Goal: Information Seeking & Learning: Learn about a topic

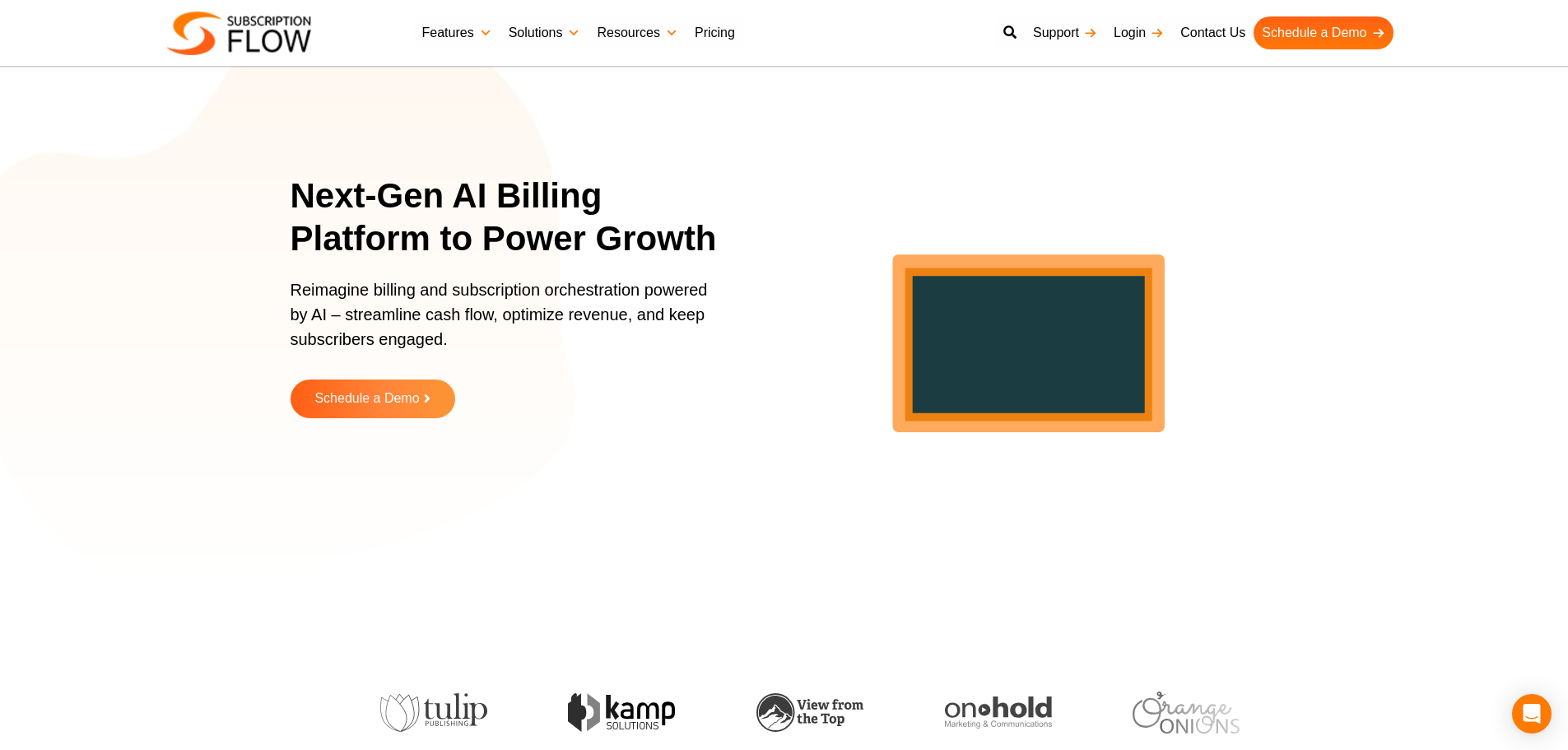
drag, startPoint x: 93, startPoint y: 398, endPoint x: 188, endPoint y: 284, distance: 148.4
click at [93, 398] on section "Next-Gen AI Billing Platform to Power Growth Reimagine billing and subscription…" at bounding box center [784, 308] width 1568 height 535
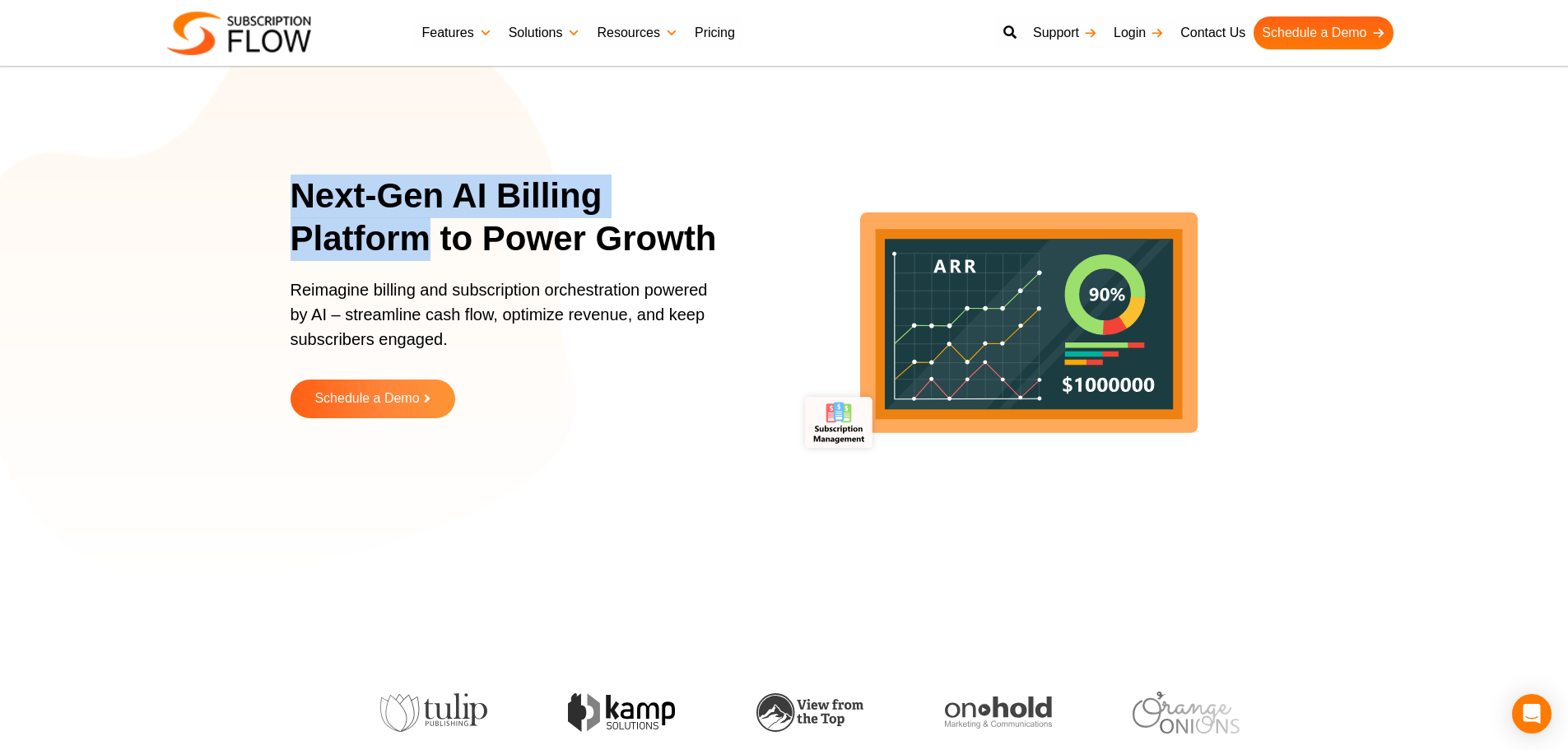
drag, startPoint x: 389, startPoint y: 226, endPoint x: 425, endPoint y: 254, distance: 45.6
click at [425, 254] on section "Next-Gen AI Billing Platform to Power Growth Reimagine billing and subscription…" at bounding box center [784, 308] width 1568 height 535
click at [519, 245] on h1 "Next-Gen AI Billing Platform to Power Growth" at bounding box center [514, 218] width 449 height 86
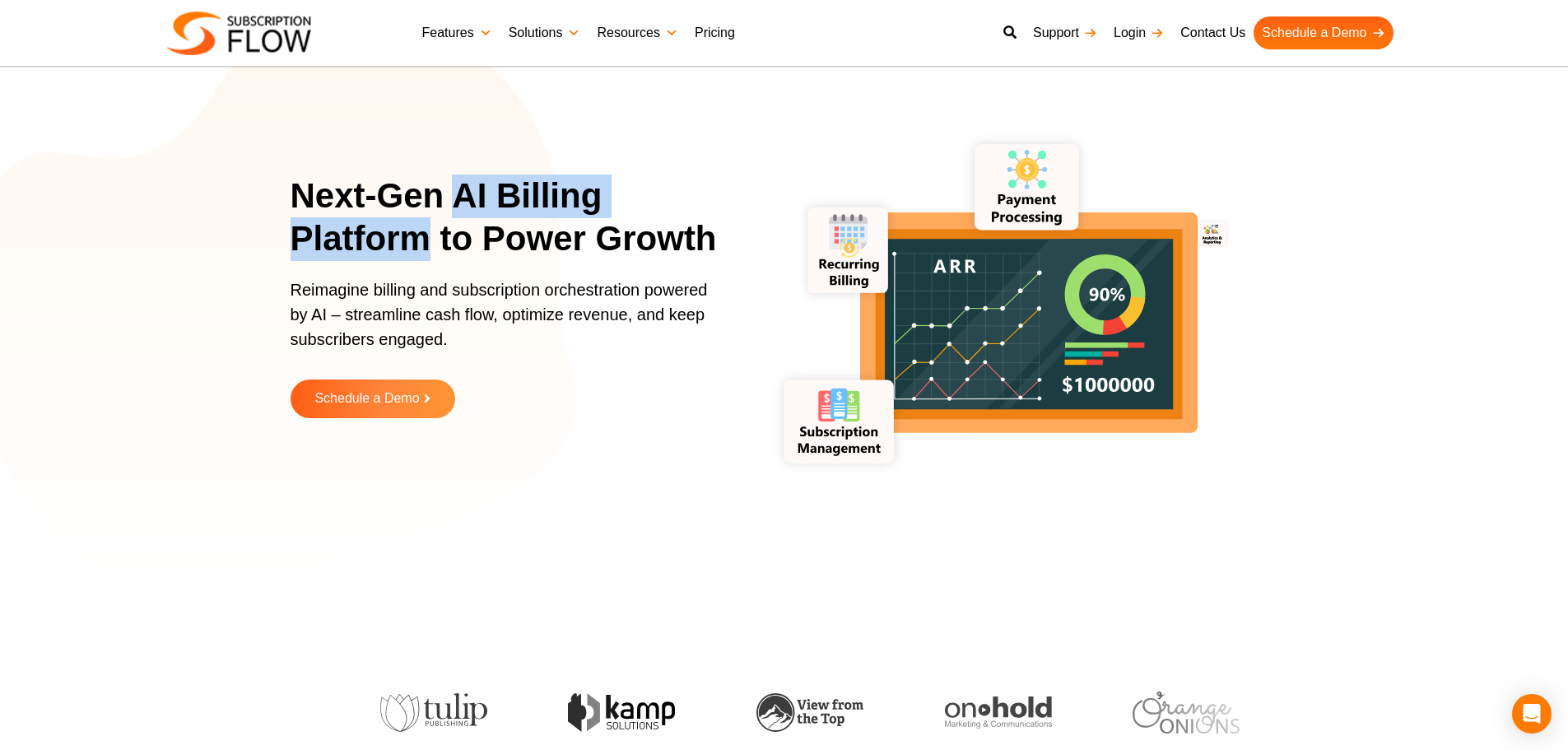
drag, startPoint x: 461, startPoint y: 195, endPoint x: 430, endPoint y: 246, distance: 59.7
click at [430, 246] on h1 "Next-Gen AI Billing Platform to Power Growth" at bounding box center [514, 218] width 449 height 86
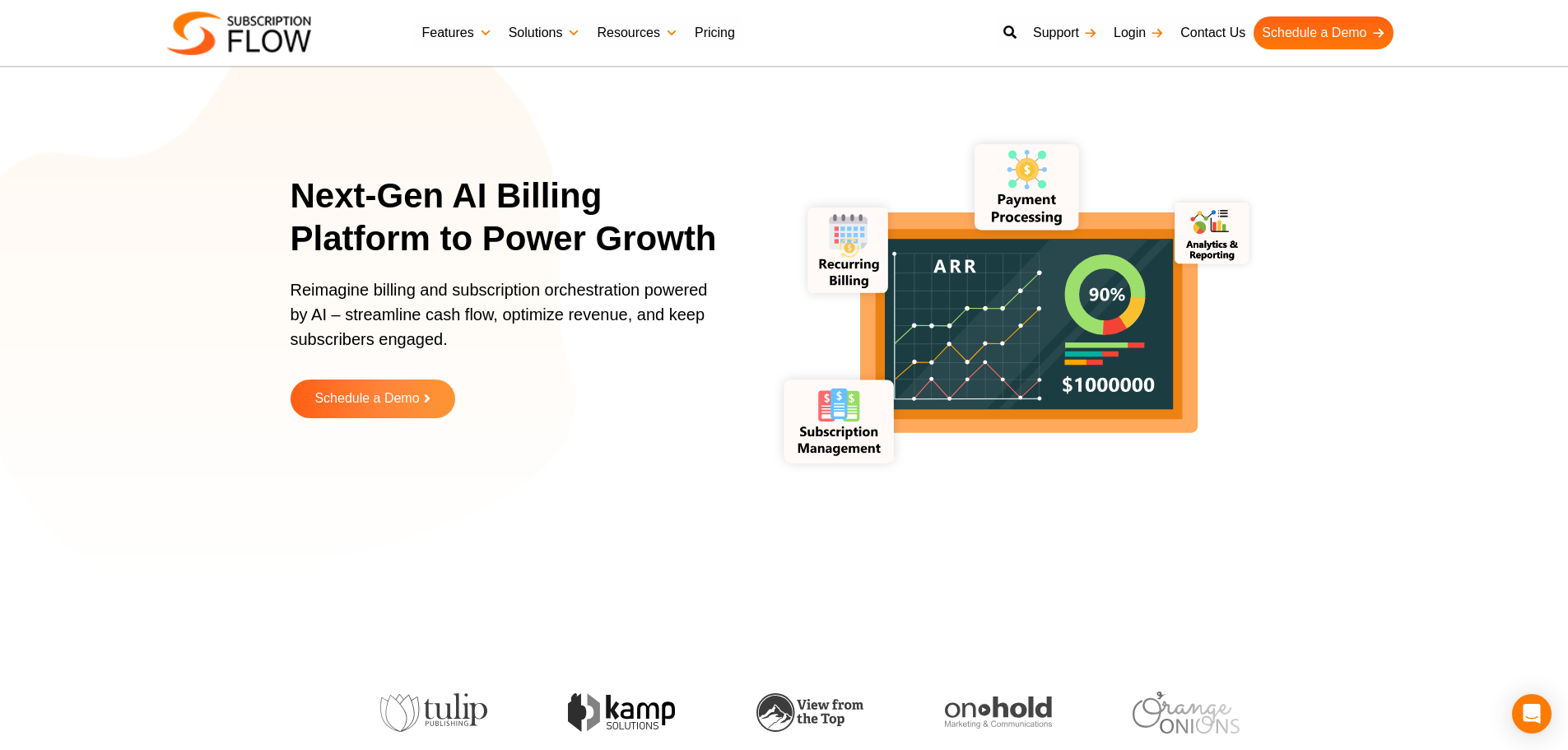
click at [497, 248] on h1 "Next-Gen AI Billing Platform to Power Growth" at bounding box center [514, 218] width 449 height 86
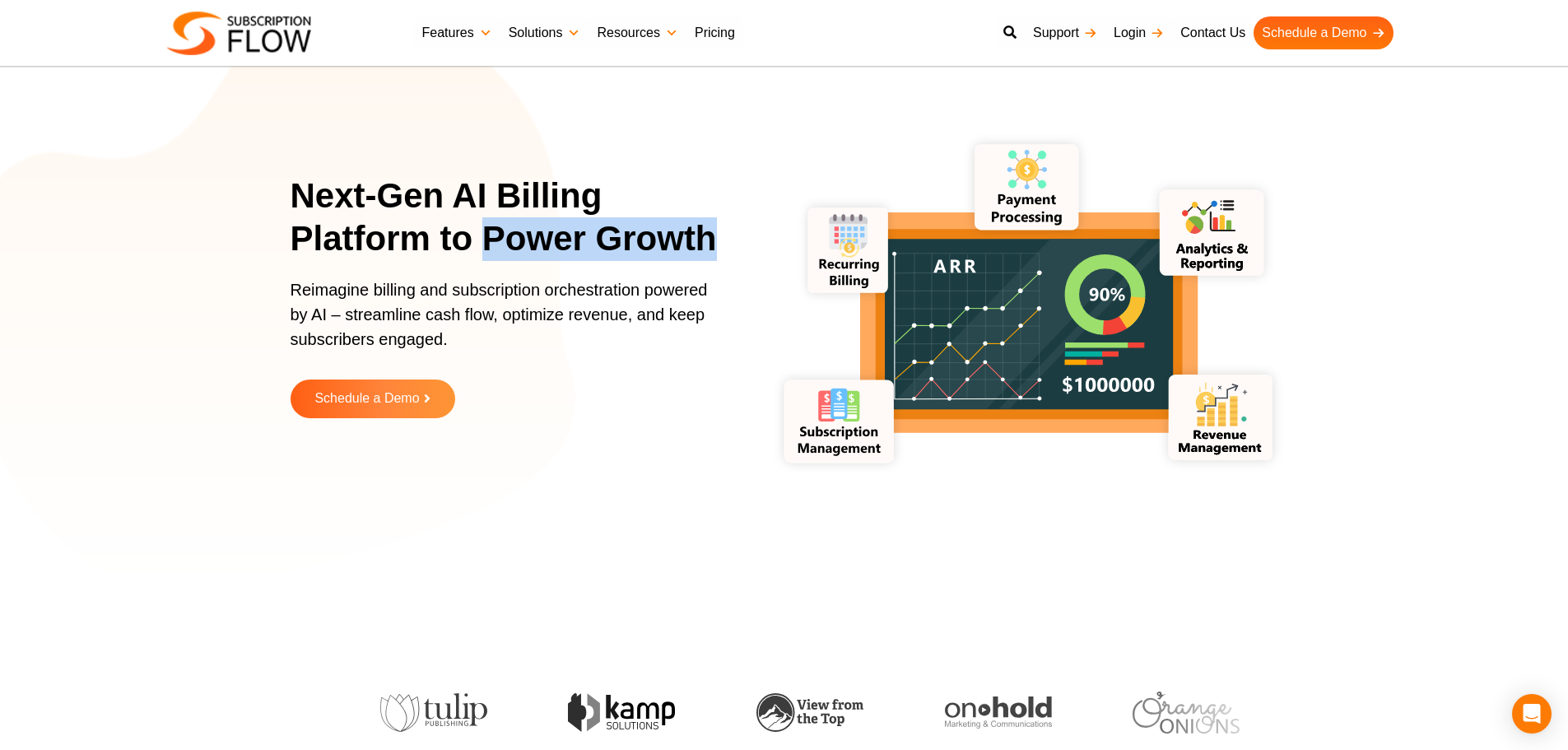
drag, startPoint x: 481, startPoint y: 238, endPoint x: 729, endPoint y: 248, distance: 248.2
click at [729, 248] on h1 "Next-Gen AI Billing Platform to Power Growth" at bounding box center [514, 218] width 449 height 86
click at [681, 239] on h1 "Next-Gen AI Billing Platform to Power Growth" at bounding box center [514, 218] width 449 height 86
click at [1486, 220] on section "Next-Gen AI Billing Platform to Power Growth Reimagine billing and subscription…" at bounding box center [784, 308] width 1568 height 535
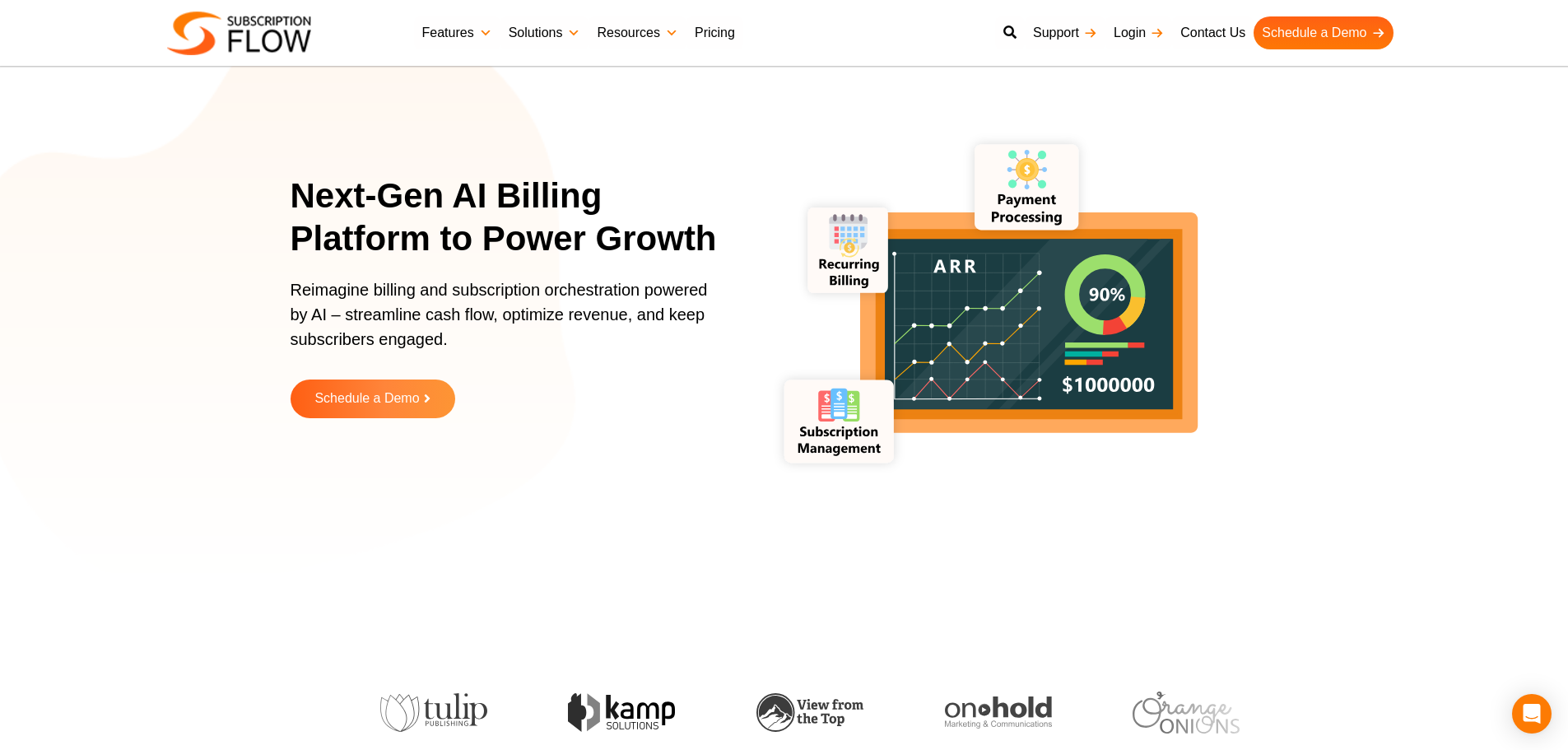
drag, startPoint x: 299, startPoint y: 151, endPoint x: 585, endPoint y: 67, distance: 298.1
click at [299, 151] on div "Next-Gen AI Billing Platform to Power Growth Reimagine billing and subscription…" at bounding box center [784, 308] width 988 height 535
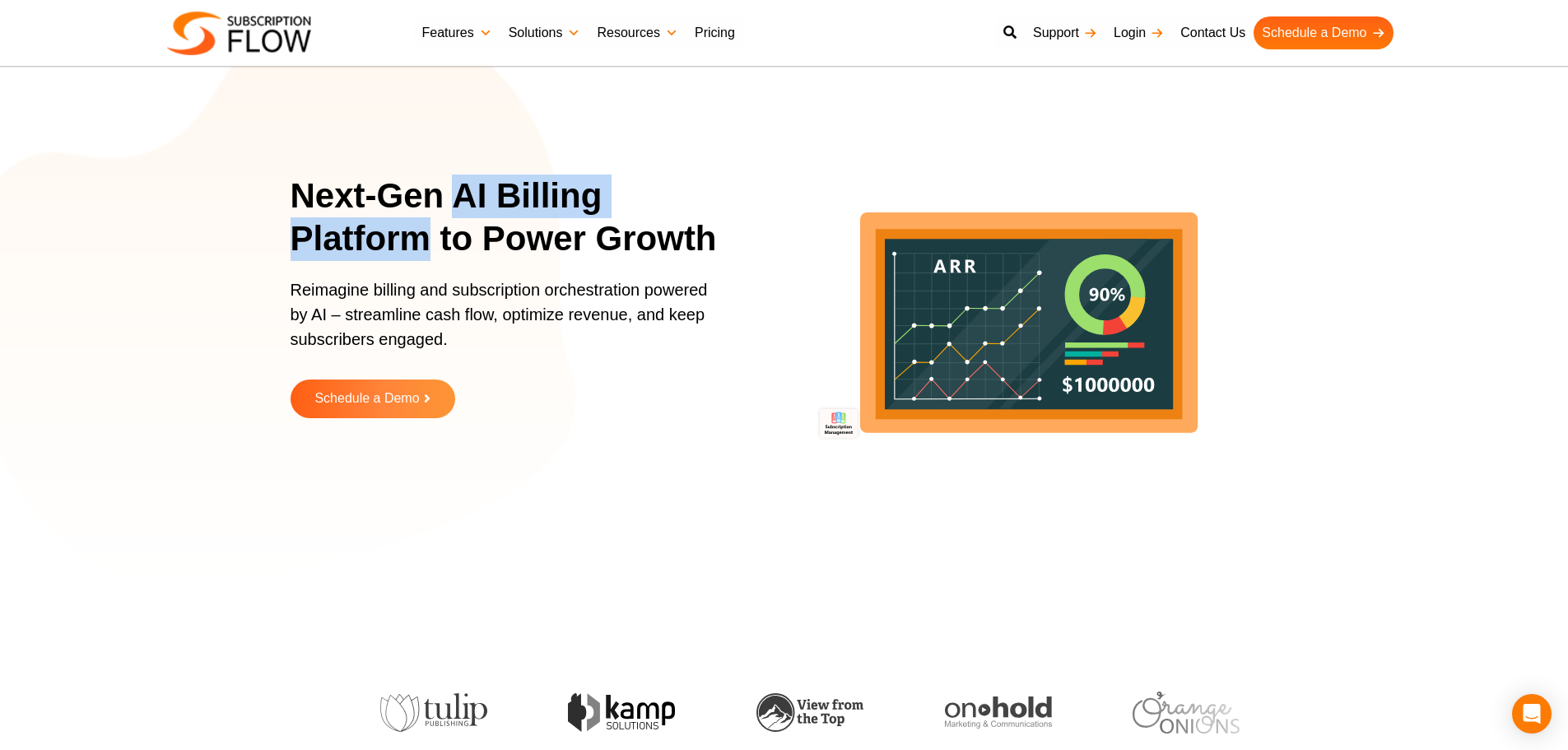
drag, startPoint x: 458, startPoint y: 191, endPoint x: 430, endPoint y: 242, distance: 58.2
click at [430, 242] on h1 "Next-Gen AI Billing Platform to Power Growth" at bounding box center [514, 218] width 449 height 86
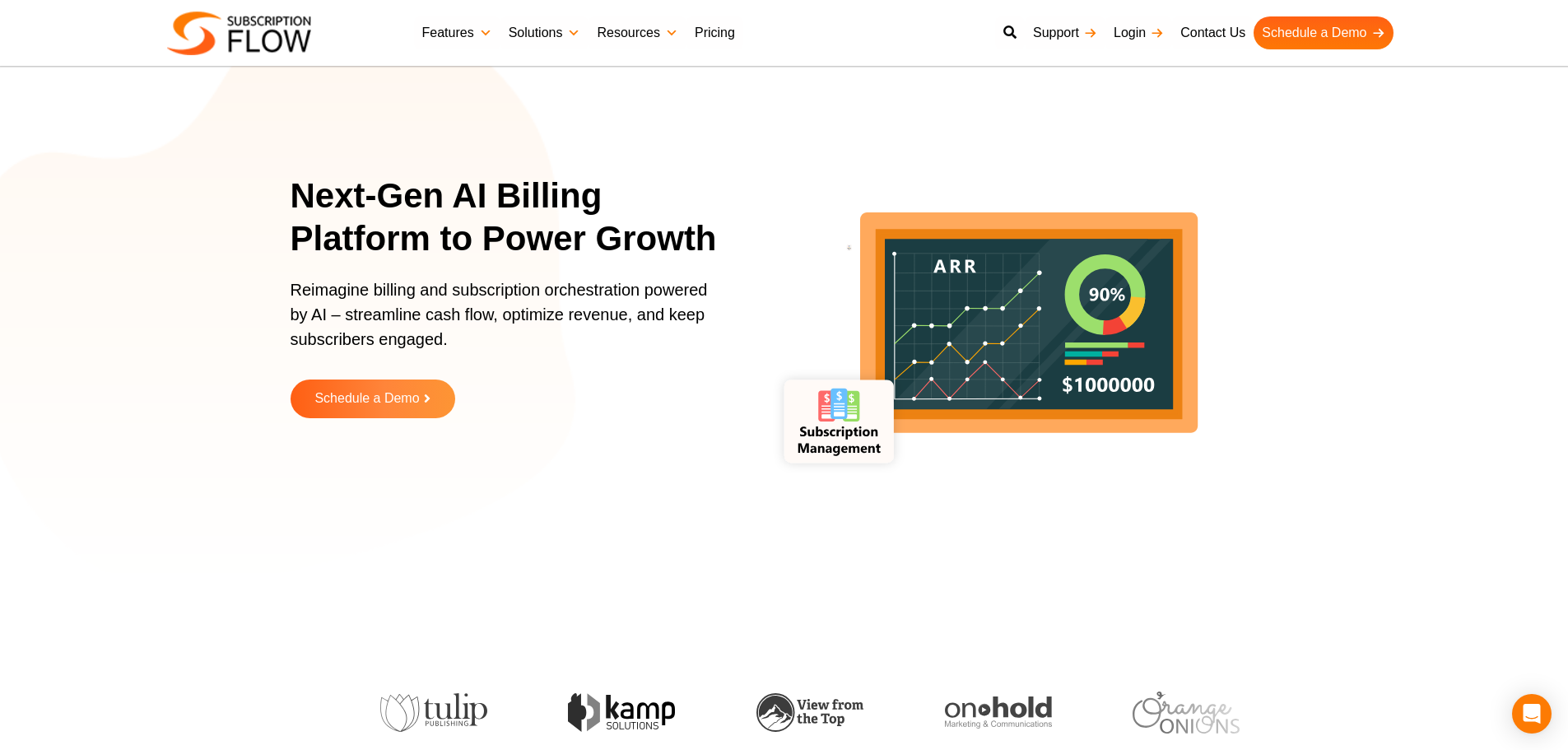
click at [487, 242] on h1 "Next-Gen AI Billing Platform to Power Growth" at bounding box center [514, 218] width 449 height 86
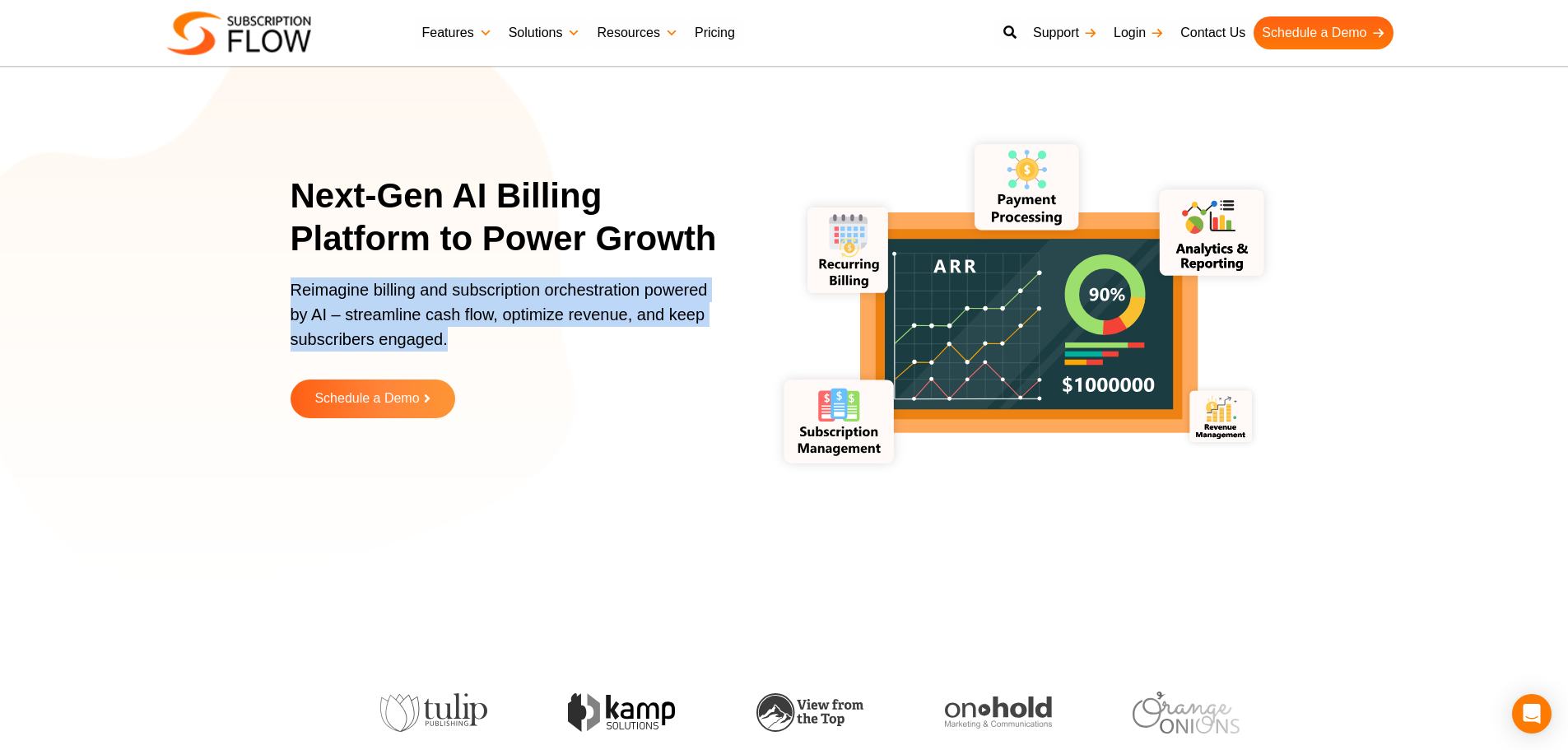
drag, startPoint x: 295, startPoint y: 292, endPoint x: 460, endPoint y: 348, distance: 174.2
click at [460, 348] on p "Reimagine billing and subscription orchestration powered by AI – streamline cas…" at bounding box center [504, 322] width 428 height 90
click at [434, 329] on p "Reimagine billing and subscription orchestration powered by AI – streamline cas…" at bounding box center [504, 322] width 428 height 90
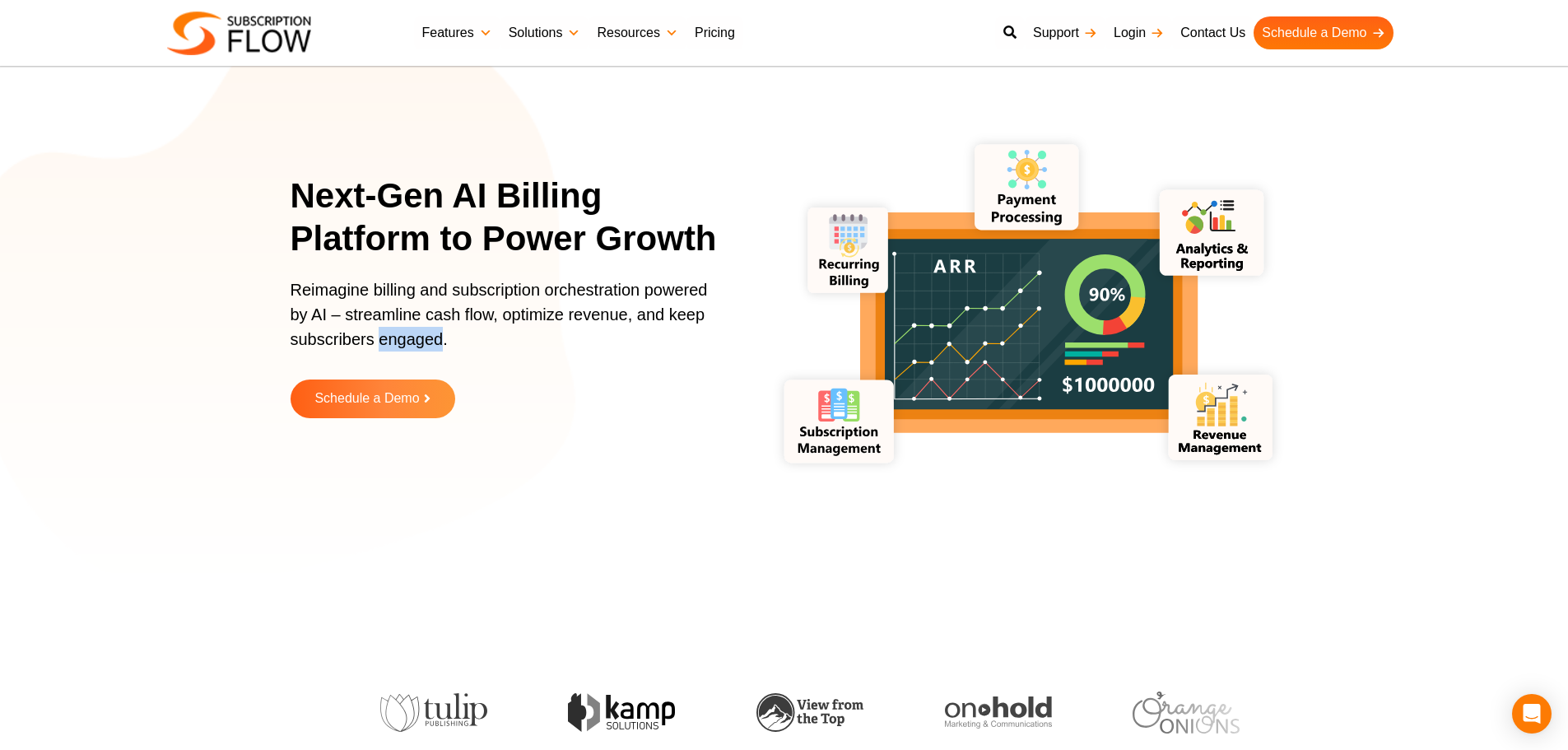
click at [434, 329] on p "Reimagine billing and subscription orchestration powered by AI – streamline cas…" at bounding box center [504, 322] width 428 height 90
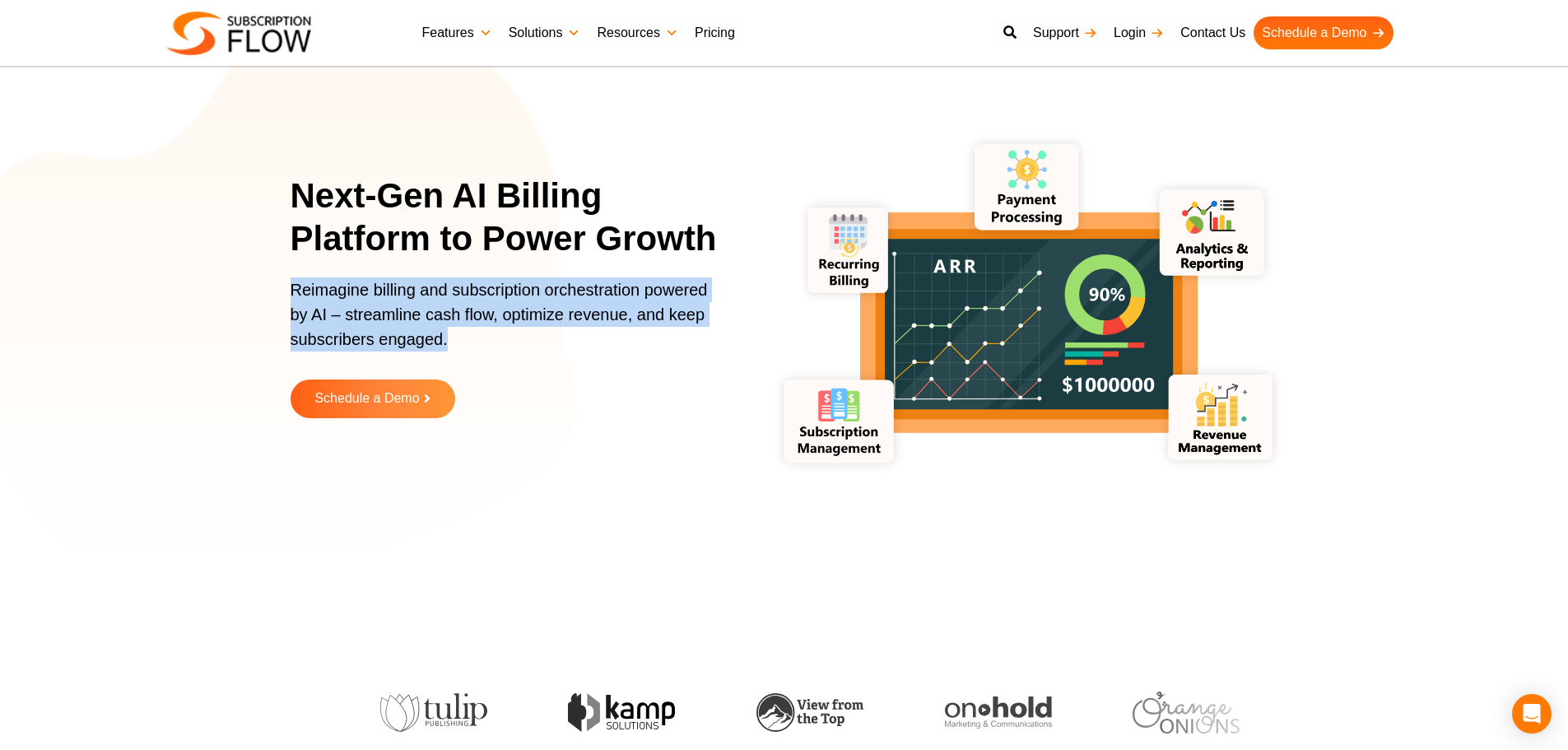
click at [434, 329] on p "Reimagine billing and subscription orchestration powered by AI – streamline cas…" at bounding box center [504, 322] width 428 height 90
click at [430, 316] on p "Reimagine billing and subscription orchestration powered by AI – streamline cas…" at bounding box center [504, 322] width 428 height 90
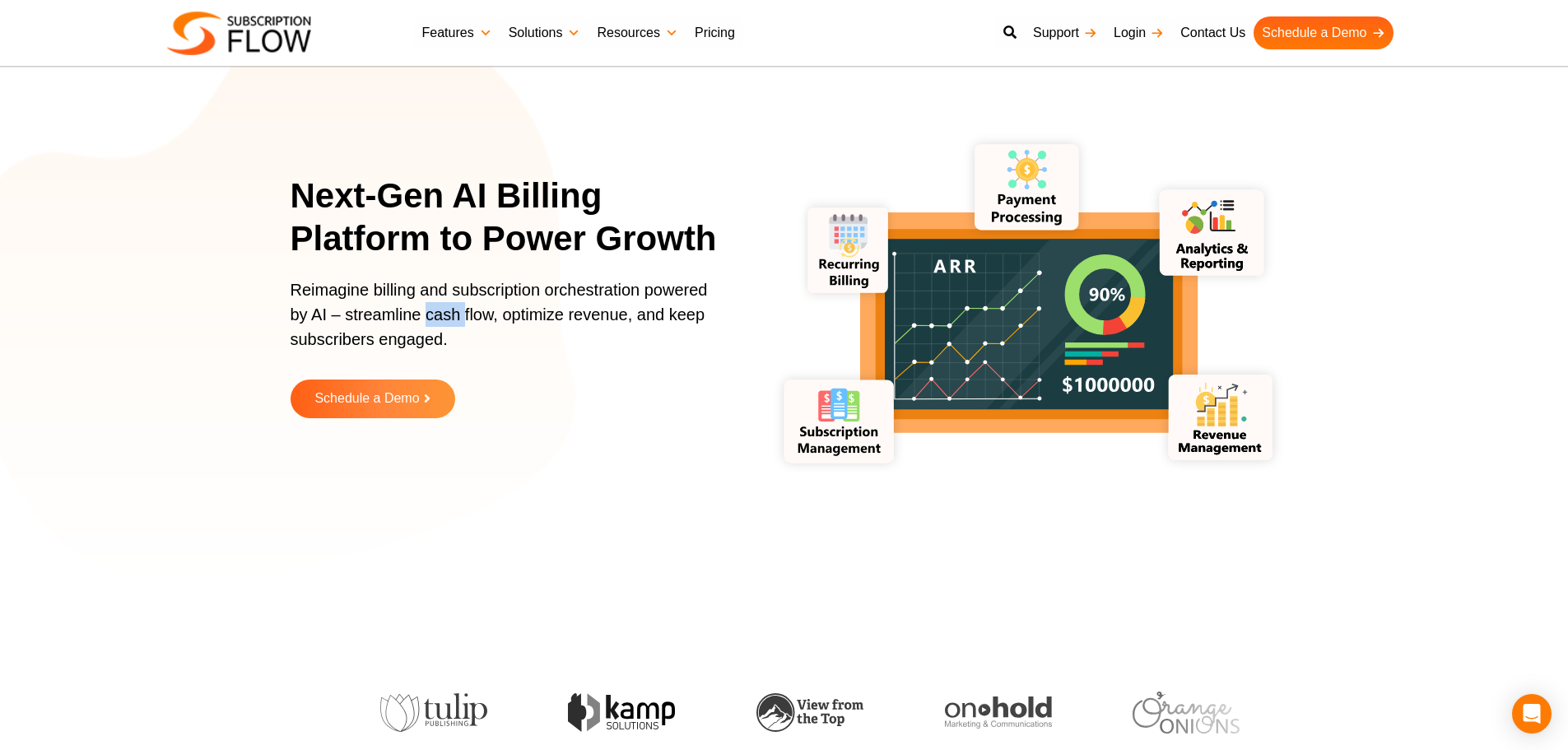
click at [430, 316] on p "Reimagine billing and subscription orchestration powered by AI – streamline cas…" at bounding box center [504, 322] width 428 height 90
click at [408, 318] on p "Reimagine billing and subscription orchestration powered by AI – streamline cas…" at bounding box center [504, 322] width 428 height 90
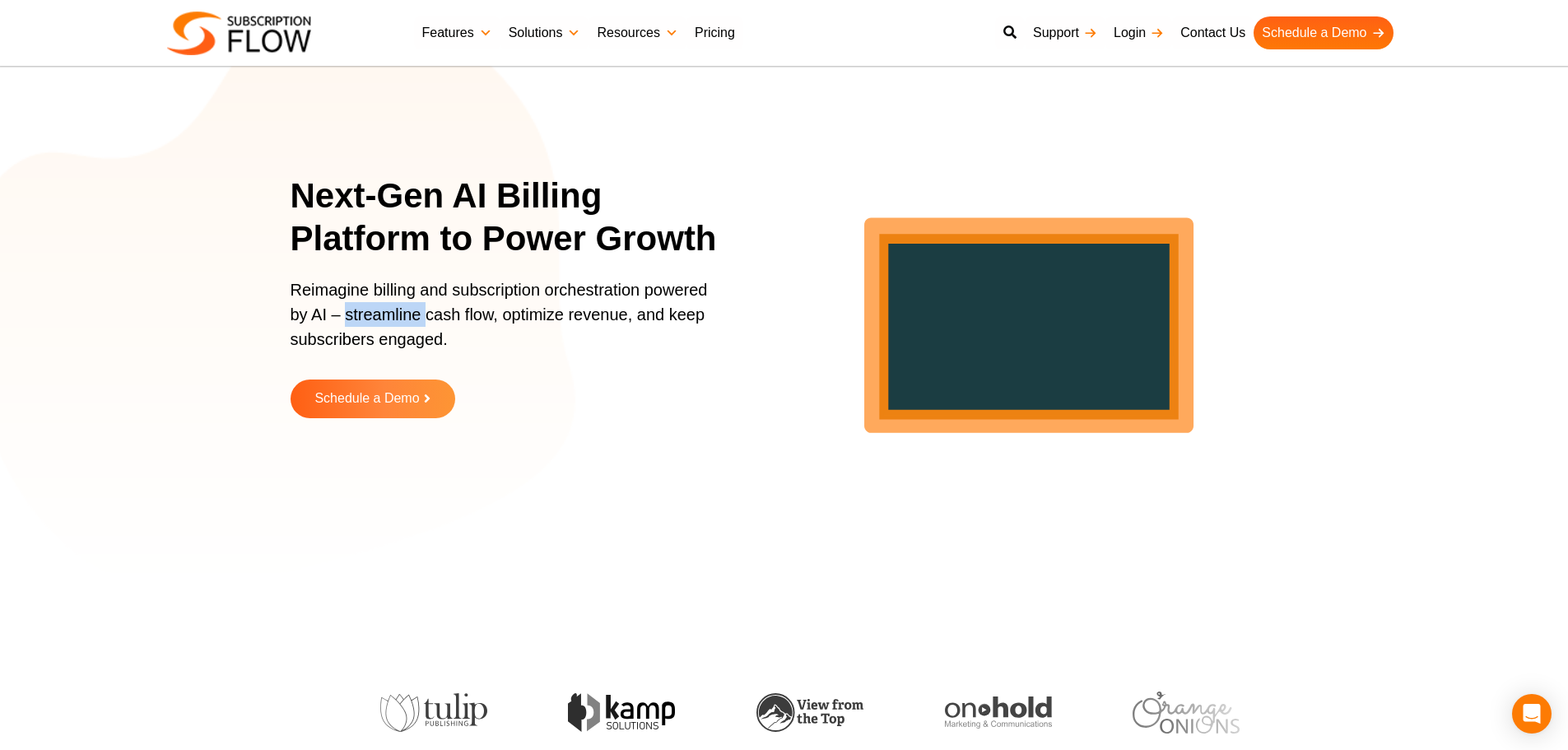
click at [421, 317] on p "Reimagine billing and subscription orchestration powered by AI – streamline cas…" at bounding box center [504, 322] width 428 height 90
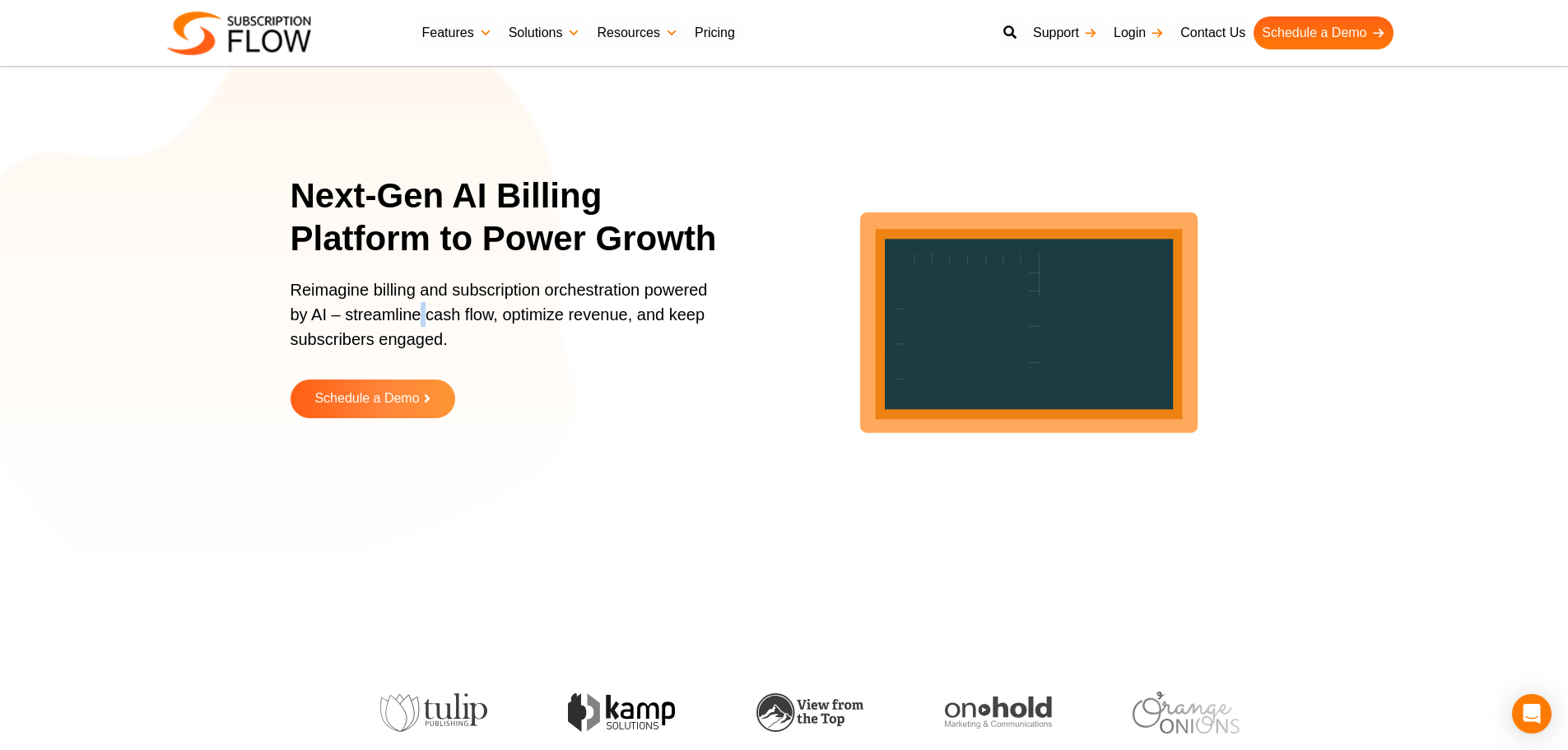
click at [421, 317] on p "Reimagine billing and subscription orchestration powered by AI – streamline cas…" at bounding box center [504, 322] width 428 height 90
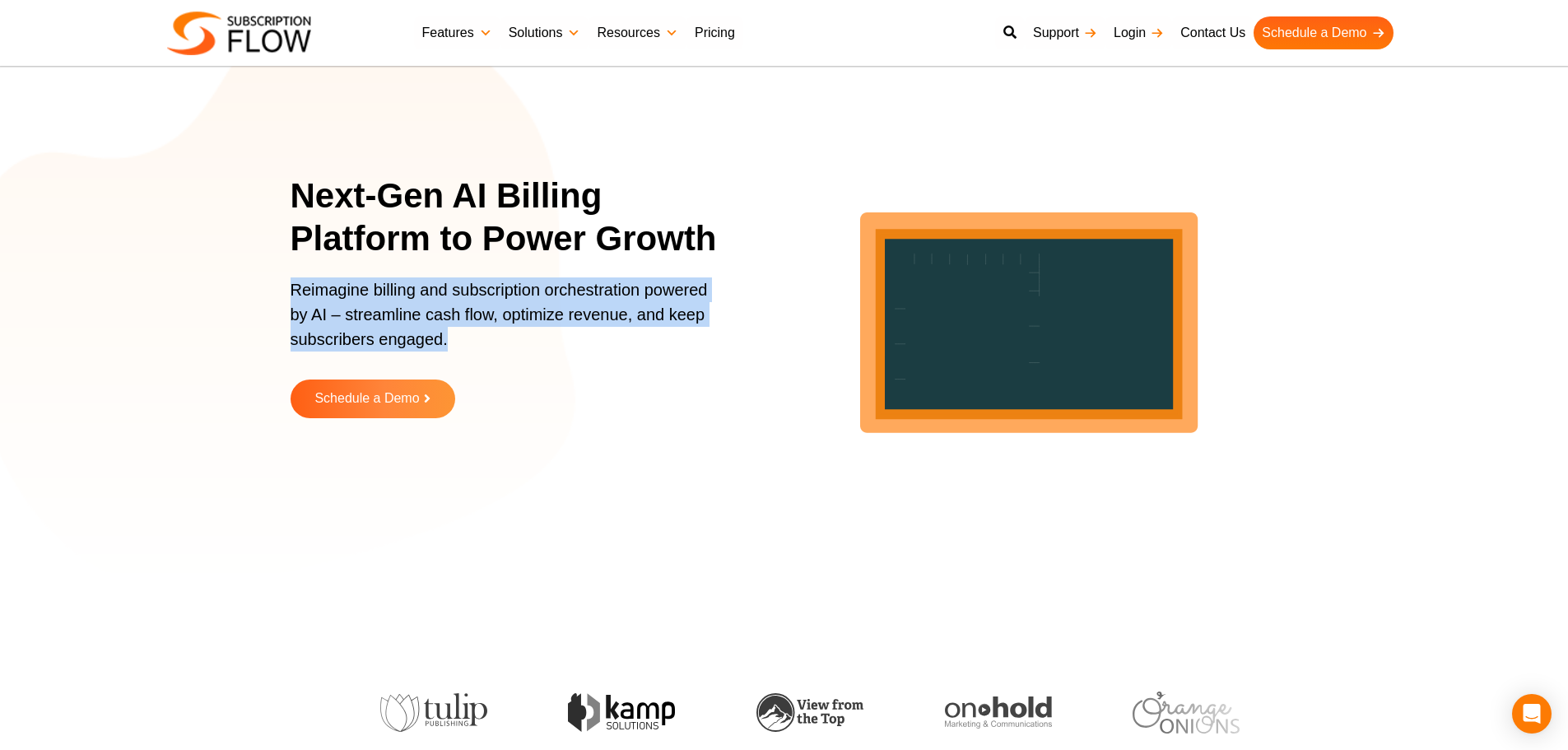
click at [421, 317] on p "Reimagine billing and subscription orchestration powered by AI – streamline cas…" at bounding box center [504, 322] width 428 height 90
click at [429, 317] on p "Reimagine billing and subscription orchestration powered by AI – streamline cas…" at bounding box center [504, 322] width 428 height 90
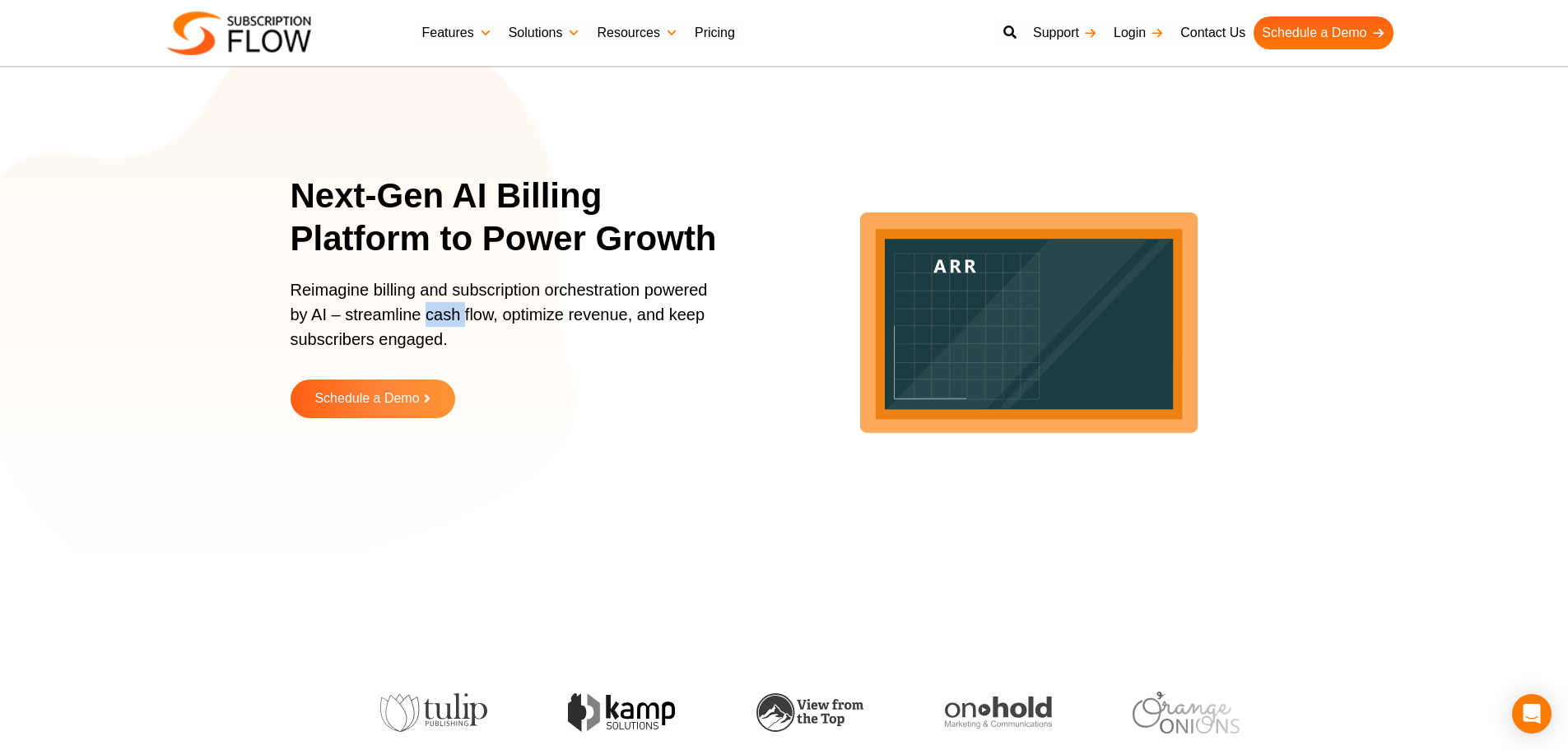
click at [429, 317] on p "Reimagine billing and subscription orchestration powered by AI – streamline cas…" at bounding box center [504, 322] width 428 height 90
click at [424, 317] on p "Reimagine billing and subscription orchestration powered by AI – streamline cas…" at bounding box center [504, 322] width 428 height 90
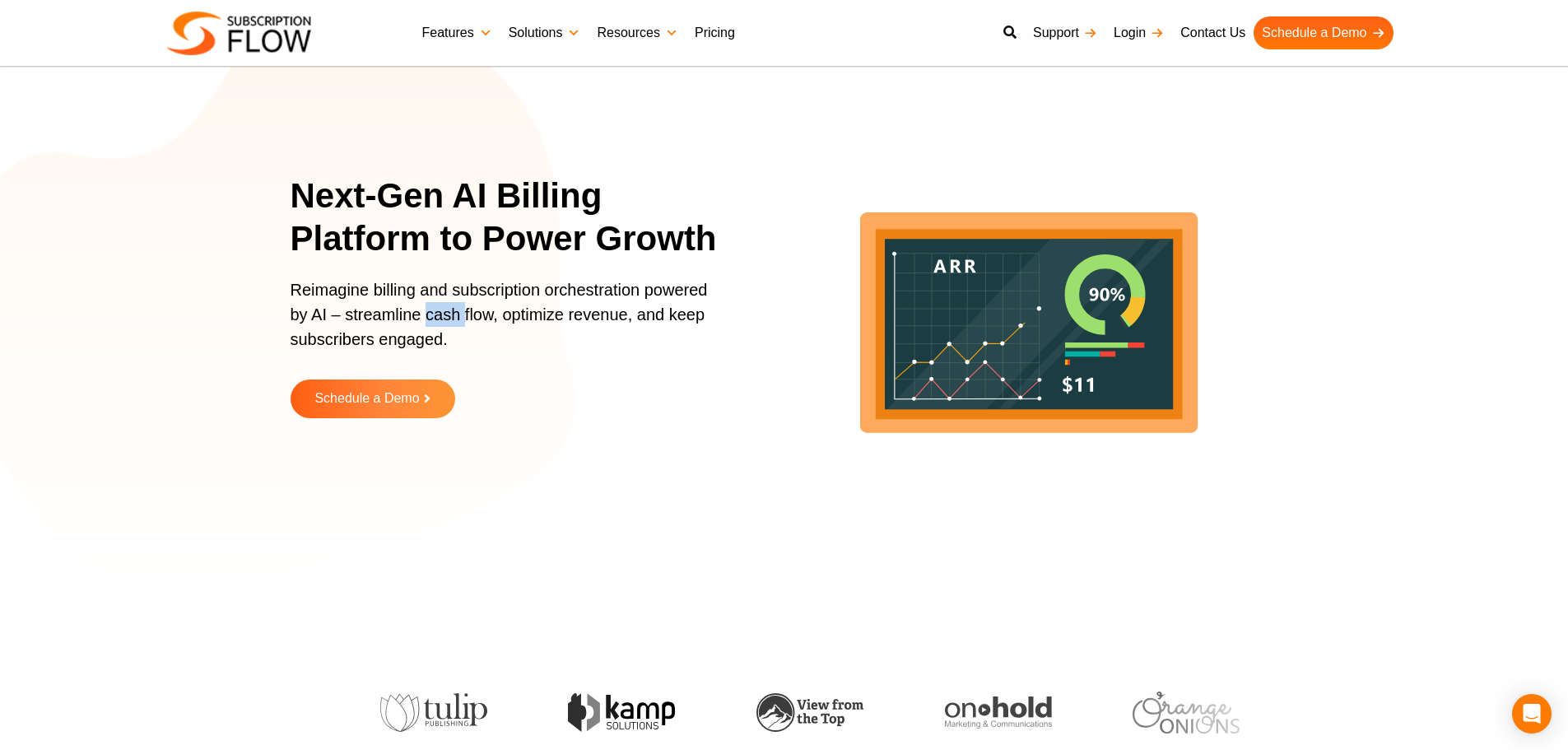
click at [422, 317] on p "Reimagine billing and subscription orchestration powered by AI – streamline cas…" at bounding box center [504, 322] width 428 height 90
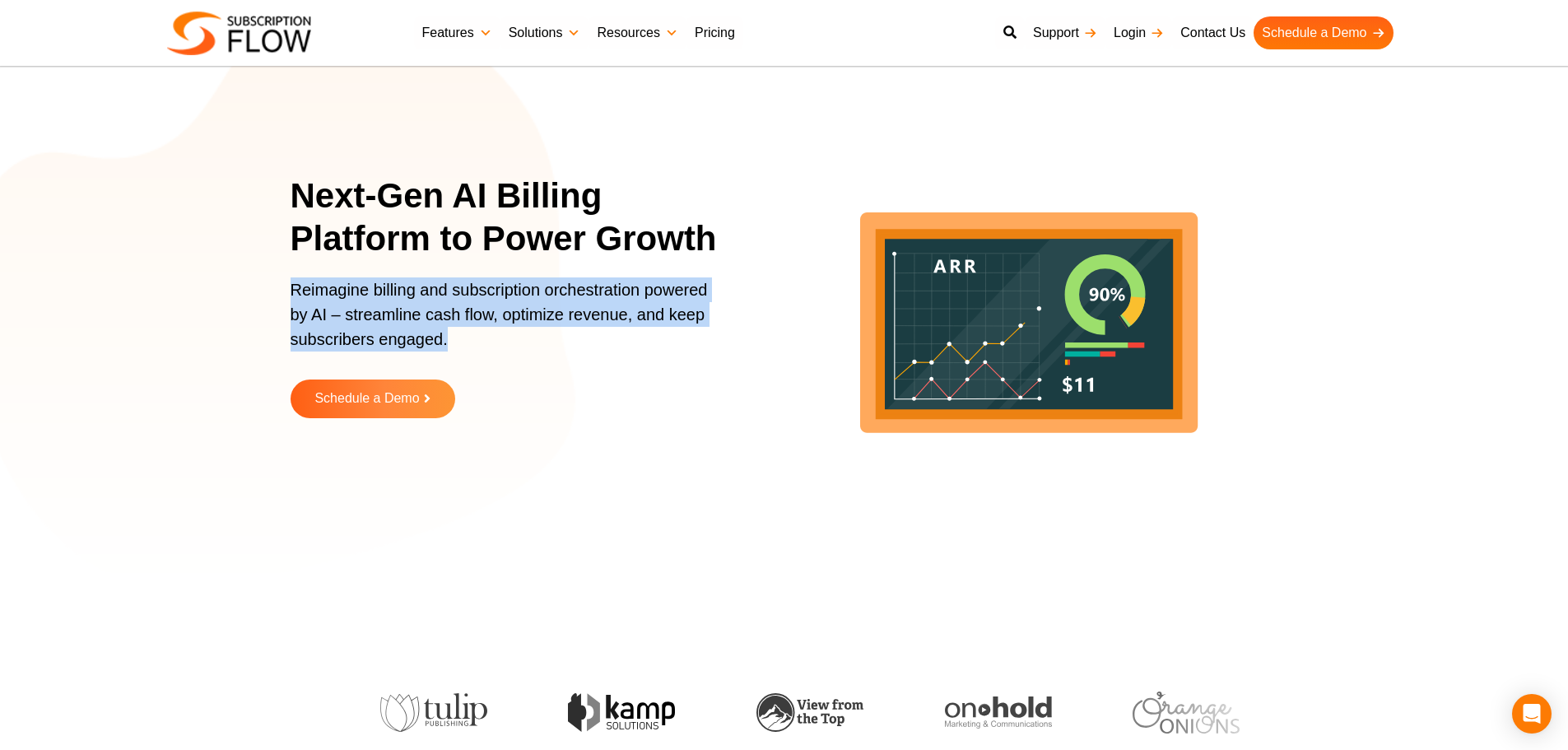
click at [422, 317] on p "Reimagine billing and subscription orchestration powered by AI – streamline cas…" at bounding box center [504, 322] width 428 height 90
click at [445, 312] on p "Reimagine billing and subscription orchestration powered by AI – streamline cas…" at bounding box center [504, 322] width 428 height 90
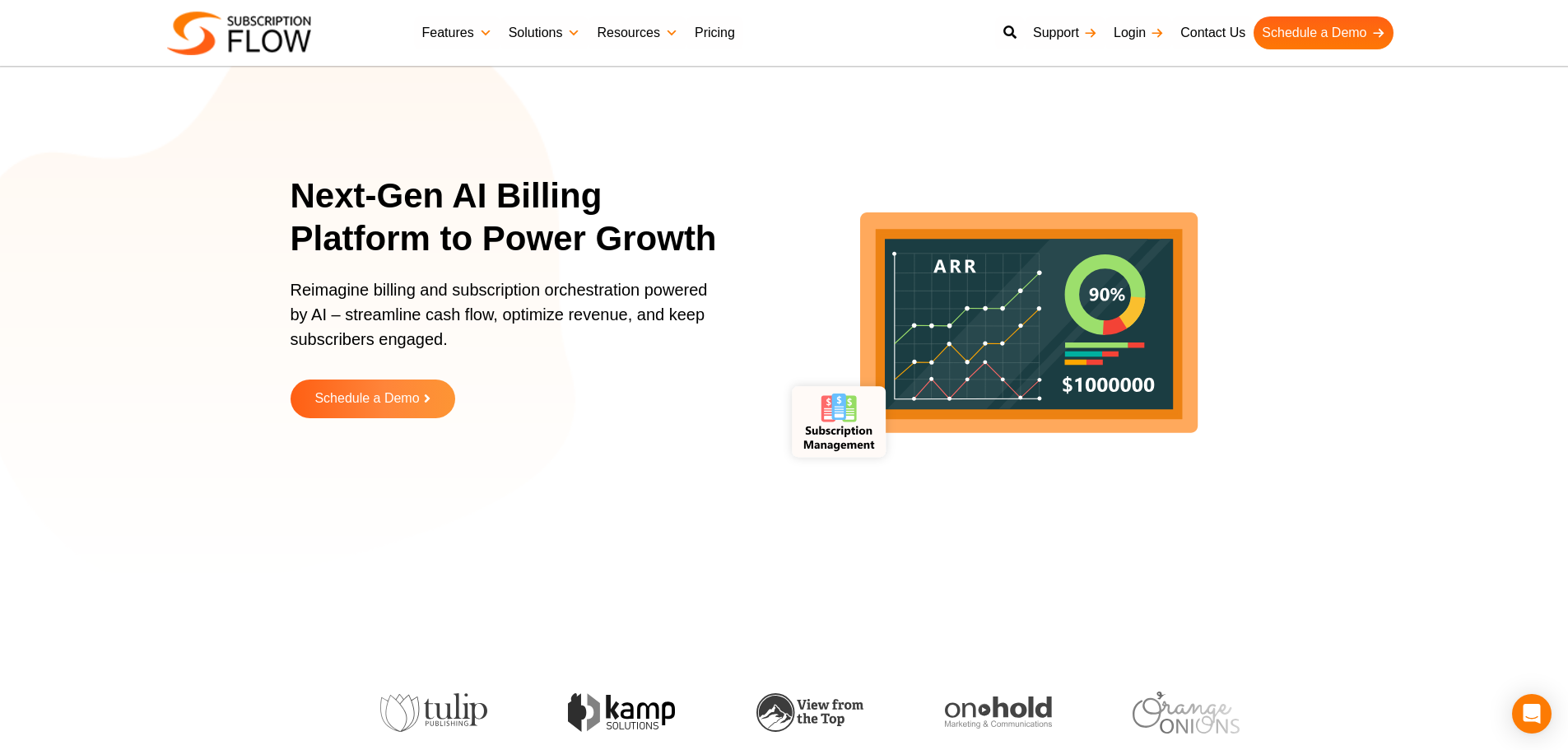
click at [463, 312] on p "Reimagine billing and subscription orchestration powered by AI – streamline cas…" at bounding box center [504, 322] width 428 height 90
click at [519, 313] on p "Reimagine billing and subscription orchestration powered by AI – streamline cas…" at bounding box center [504, 322] width 428 height 90
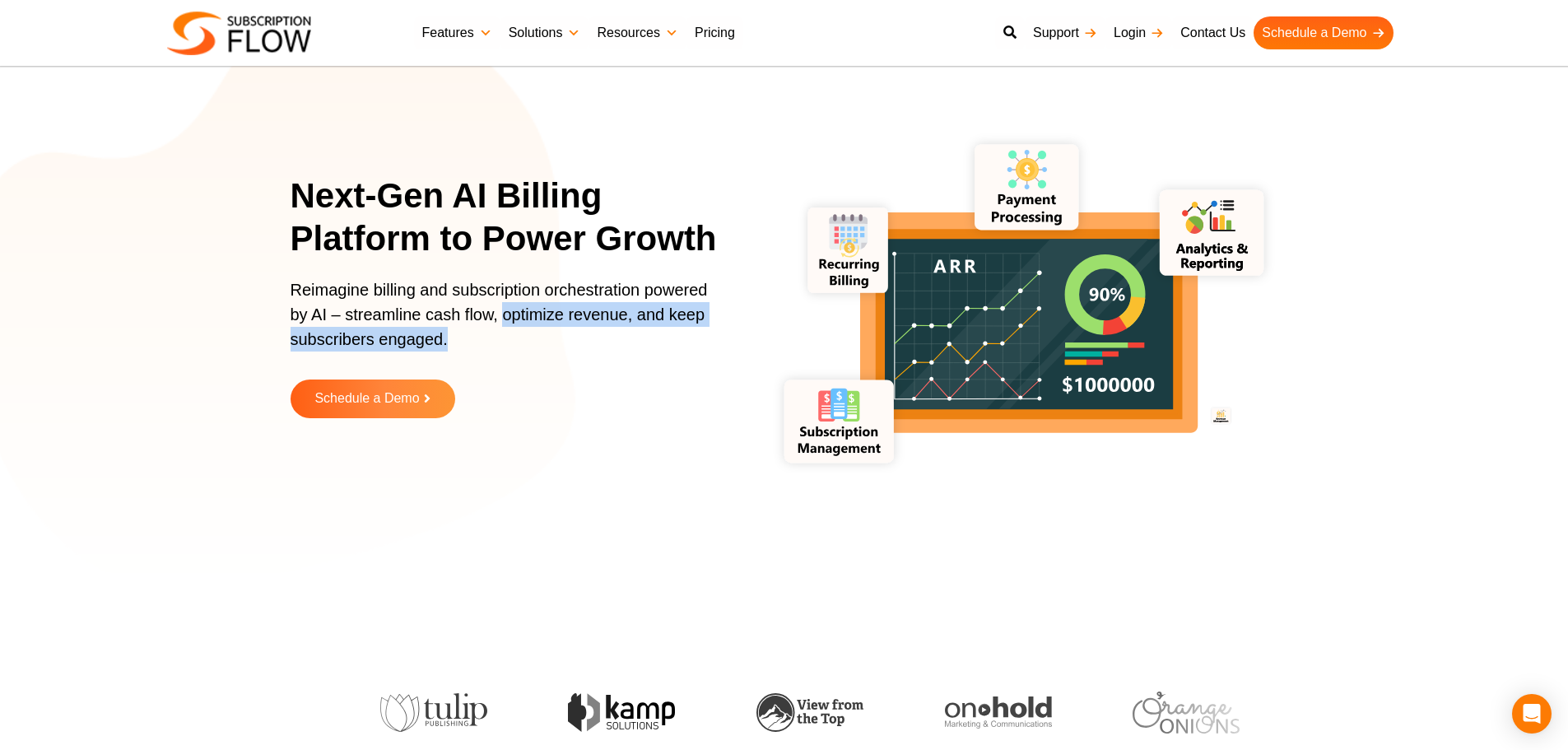
drag, startPoint x: 502, startPoint y: 317, endPoint x: 455, endPoint y: 332, distance: 49.3
click at [548, 347] on p "Reimagine billing and subscription orchestration powered by AI – streamline cas…" at bounding box center [504, 322] width 428 height 90
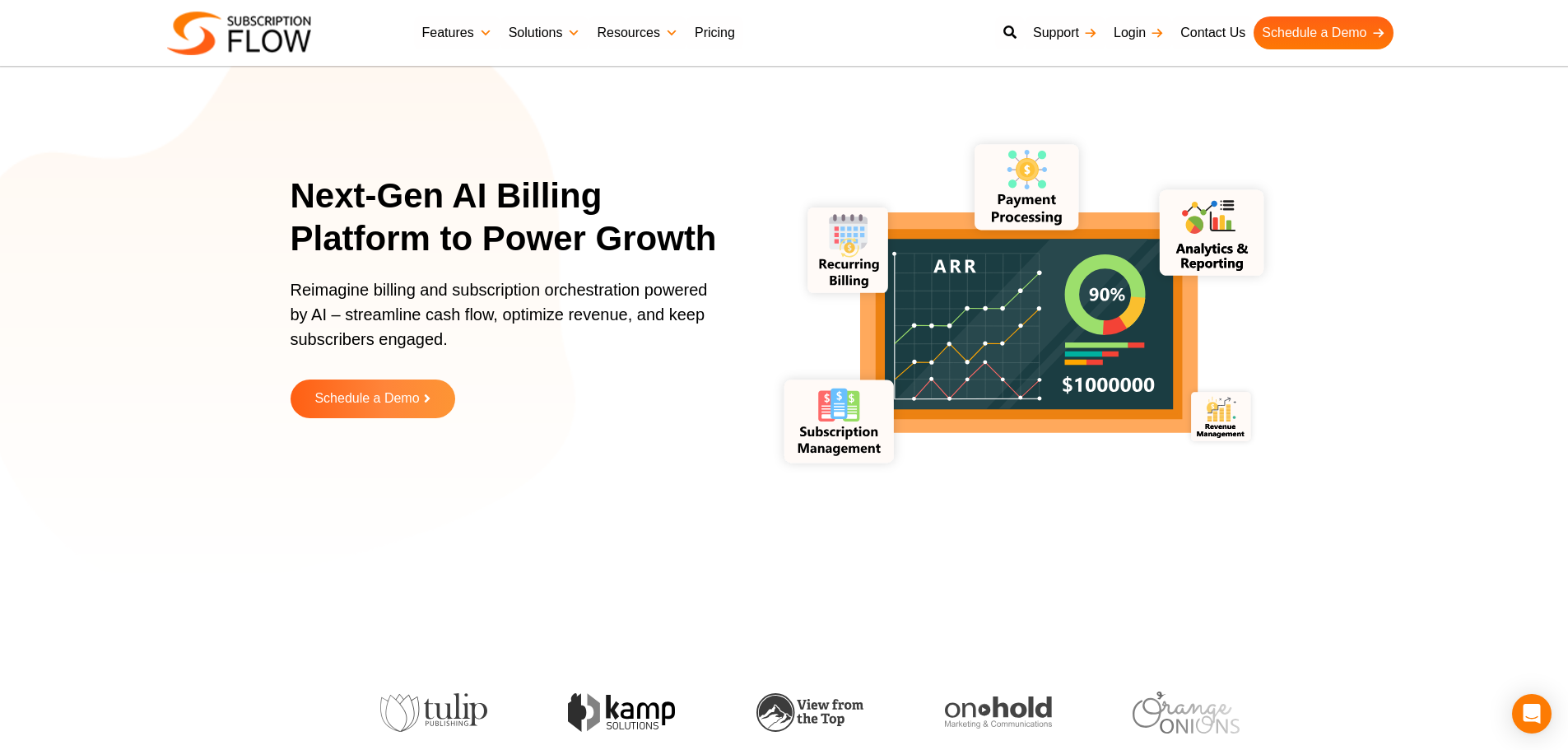
click at [314, 317] on p "Reimagine billing and subscription orchestration powered by AI – streamline cas…" at bounding box center [504, 322] width 428 height 90
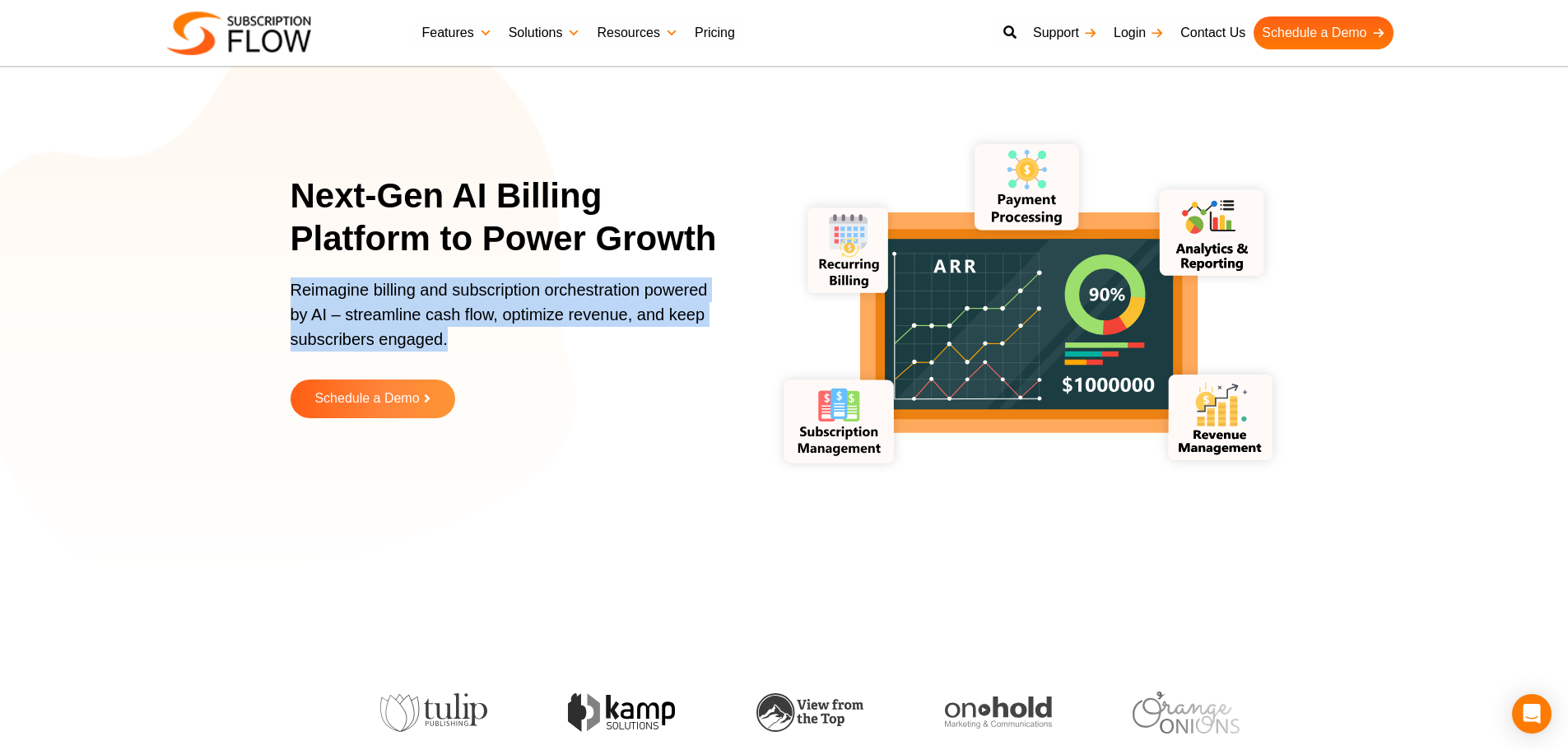
click at [314, 317] on p "Reimagine billing and subscription orchestration powered by AI – streamline cas…" at bounding box center [504, 322] width 428 height 90
click at [308, 296] on p "Reimagine billing and subscription orchestration powered by AI – streamline cas…" at bounding box center [504, 322] width 428 height 90
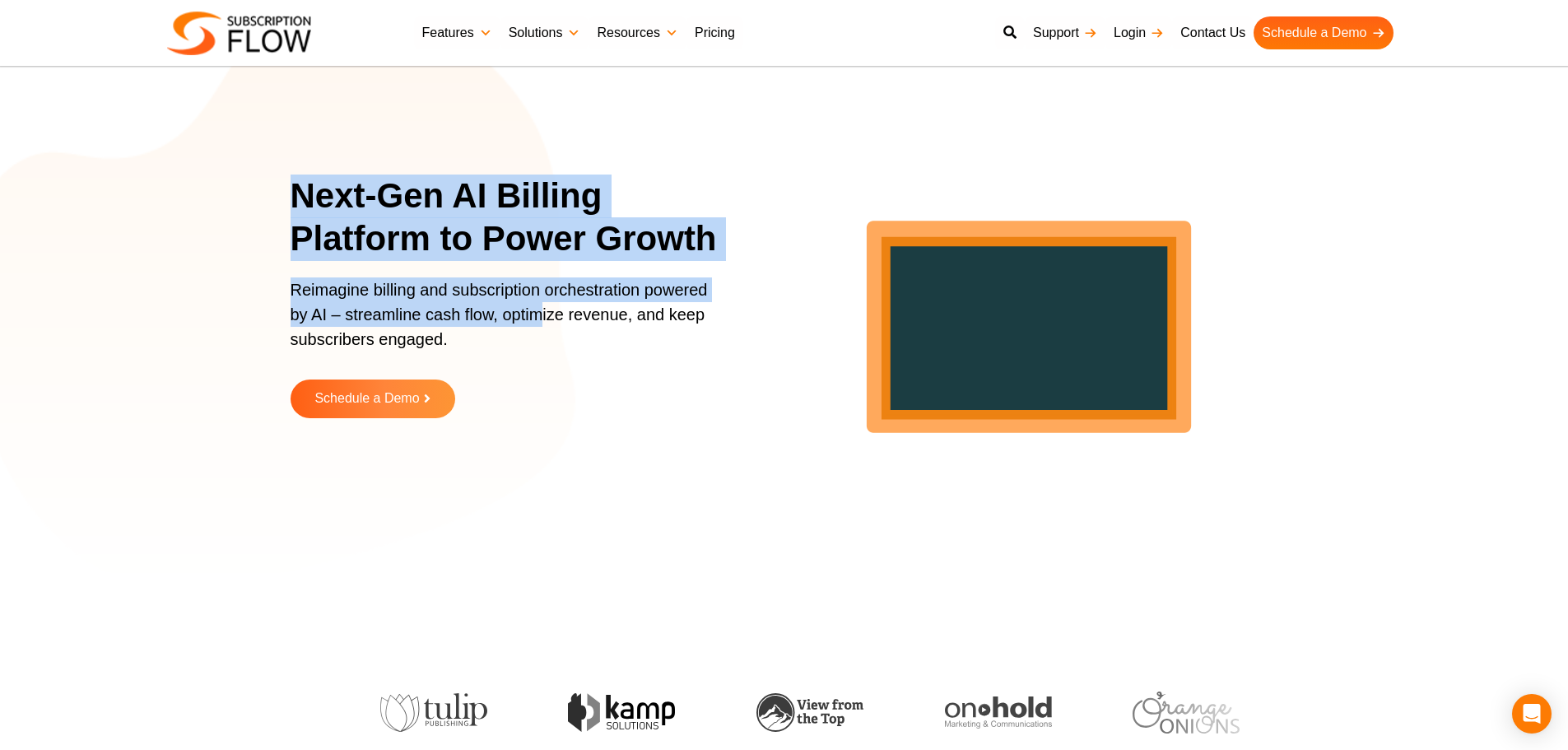
drag, startPoint x: 294, startPoint y: 191, endPoint x: 540, endPoint y: 323, distance: 279.2
click at [540, 323] on div "Next-Gen AI Billing Platform to Power Growth Reimagine billing and subscription…" at bounding box center [514, 309] width 449 height 269
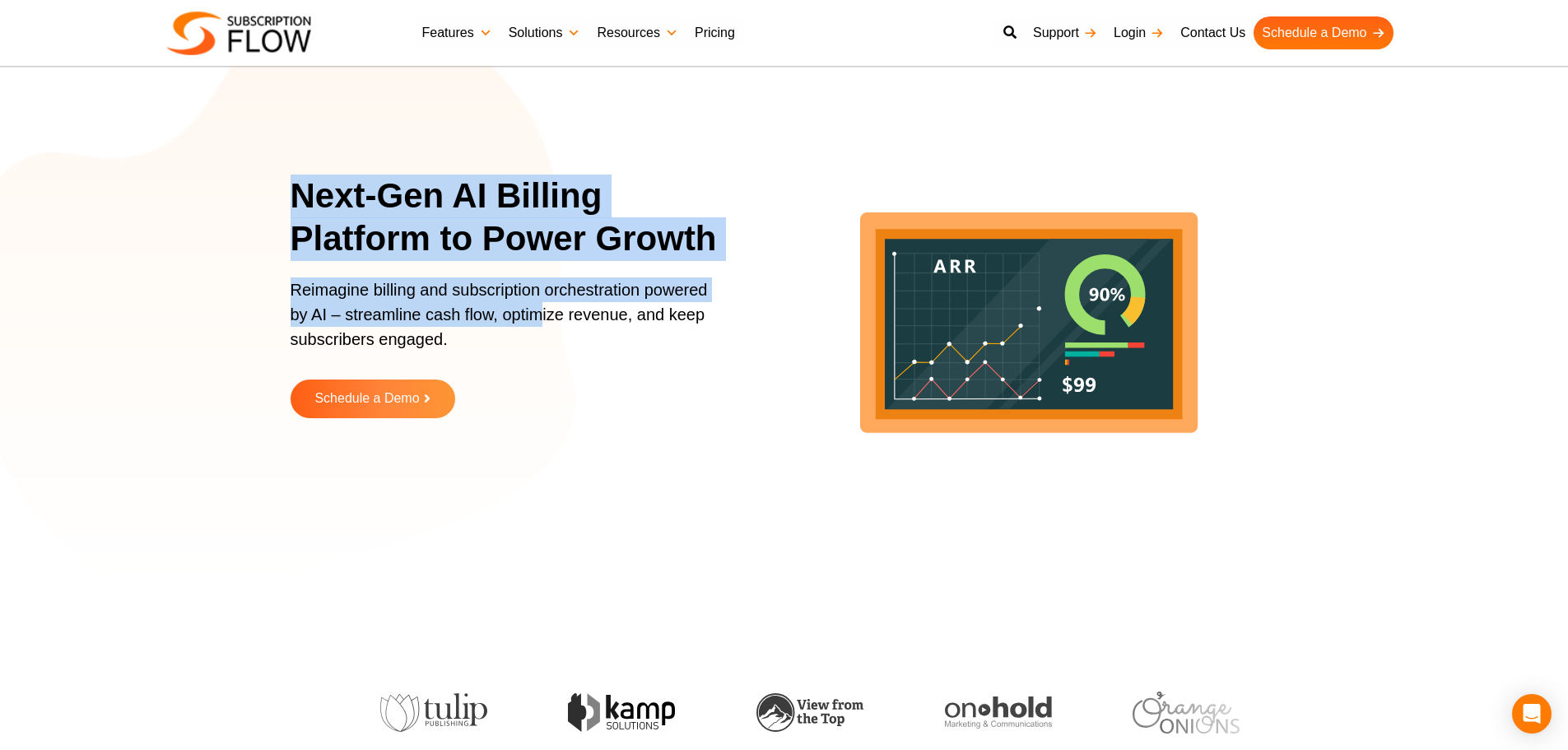
drag, startPoint x: 564, startPoint y: 226, endPoint x: 551, endPoint y: 215, distance: 17.0
click at [564, 226] on h1 "Next-Gen AI Billing Platform to Power Growth" at bounding box center [514, 218] width 449 height 86
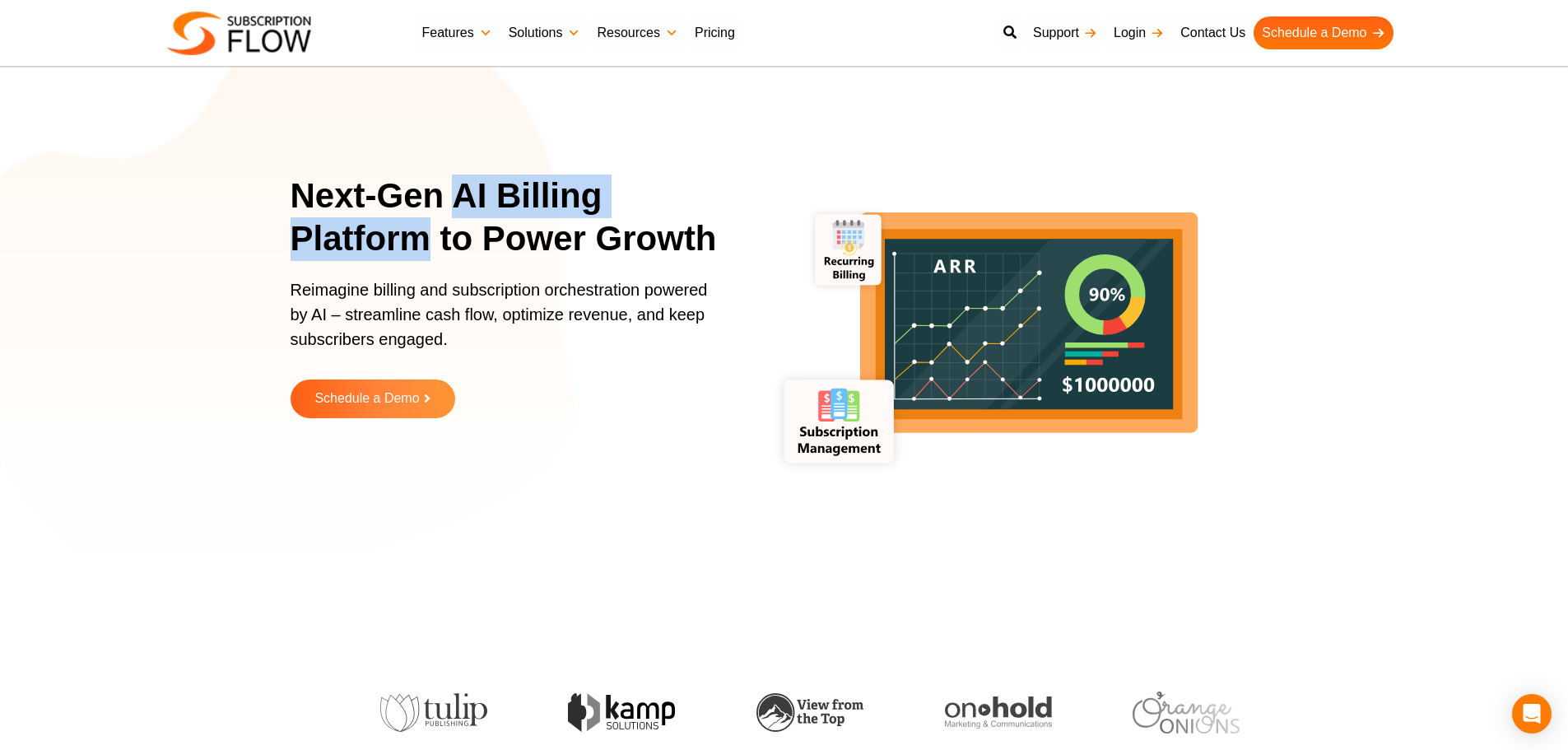
drag, startPoint x: 453, startPoint y: 194, endPoint x: 427, endPoint y: 248, distance: 59.9
click at [427, 248] on h1 "Next-Gen AI Billing Platform to Power Growth" at bounding box center [514, 218] width 449 height 86
click at [527, 231] on h1 "Next-Gen AI Billing Platform to Power Growth" at bounding box center [514, 218] width 449 height 86
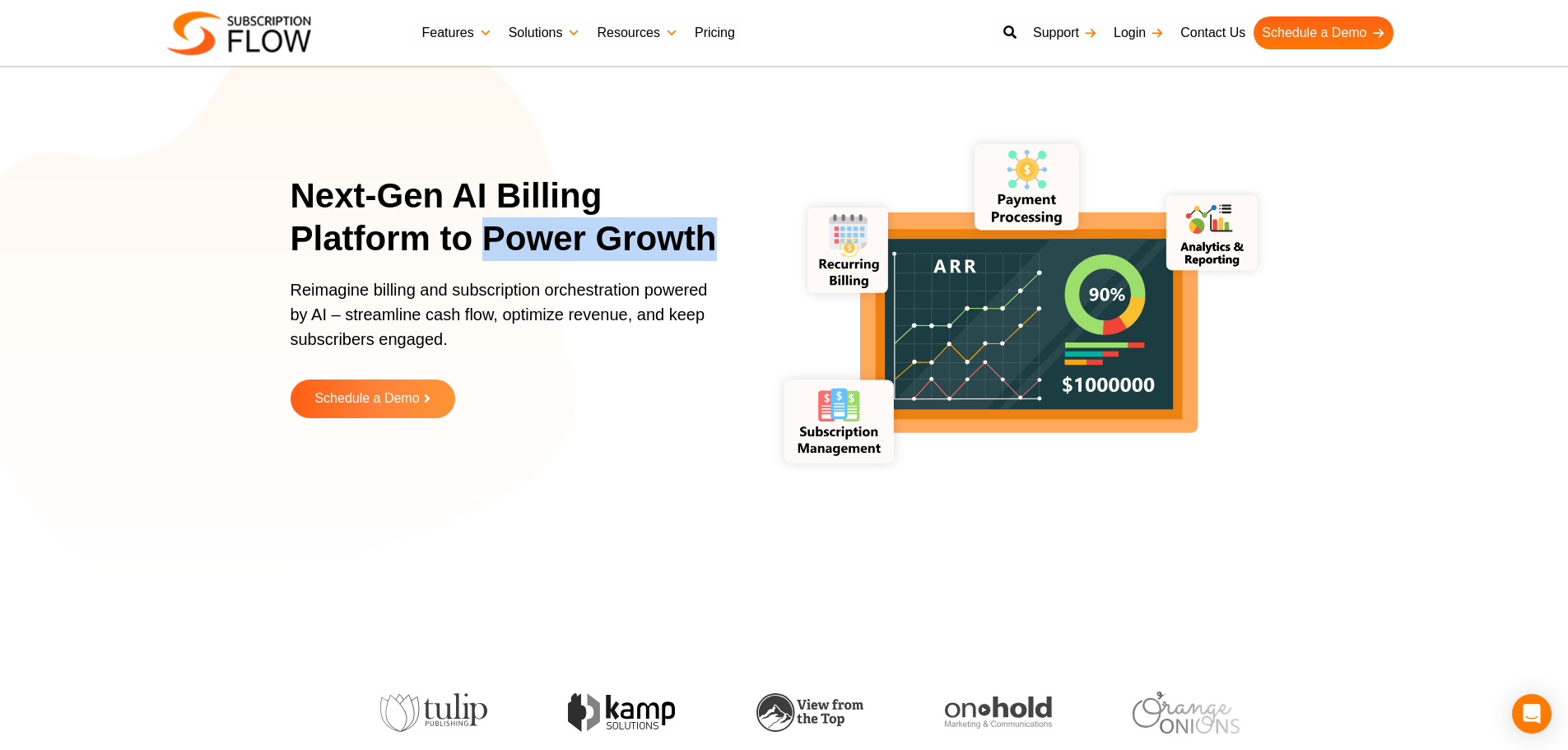
drag, startPoint x: 484, startPoint y: 236, endPoint x: 706, endPoint y: 272, distance: 224.9
click at [706, 272] on div "Next-Gen AI Billing Platform to Power Growth" at bounding box center [514, 226] width 449 height 103
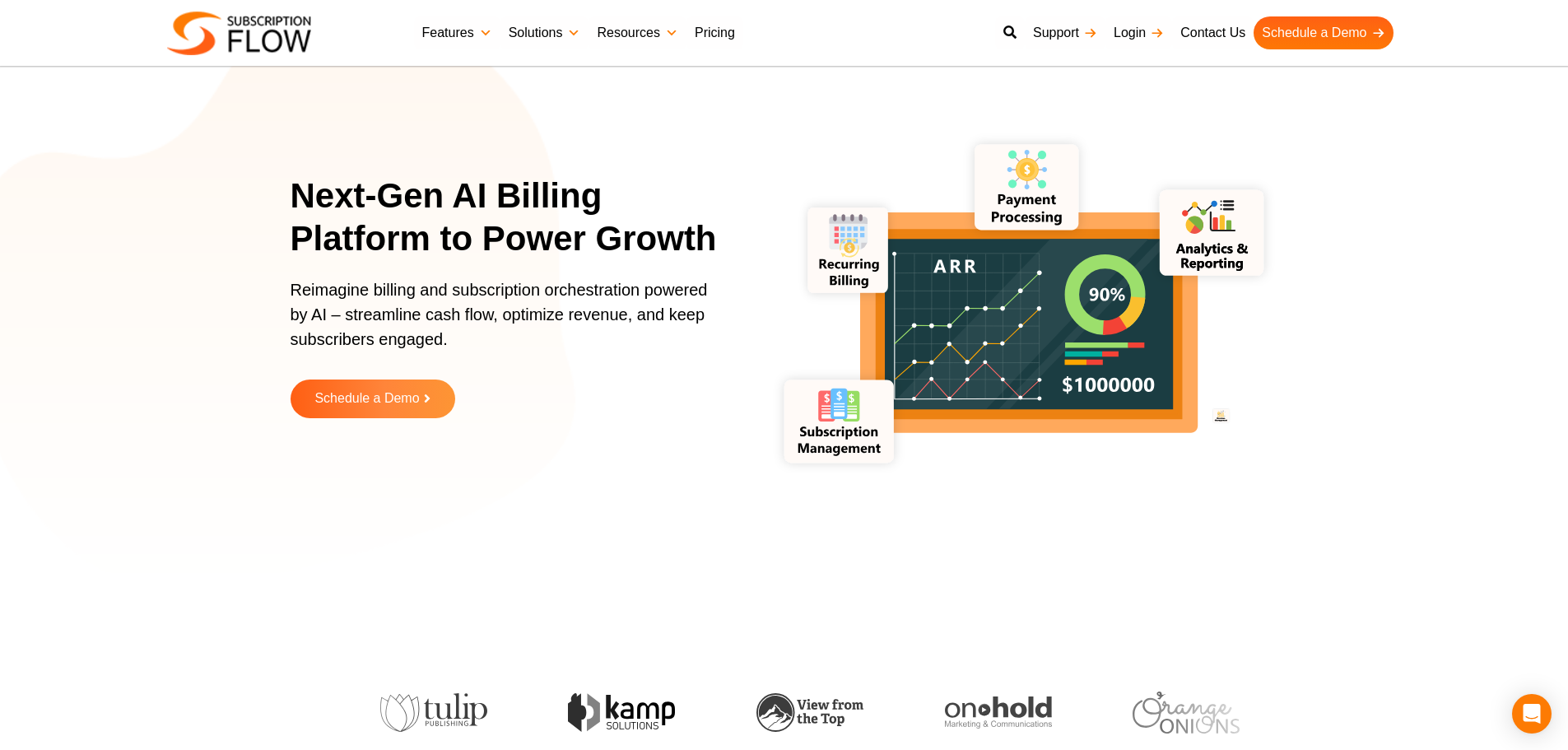
click at [584, 322] on p "Reimagine billing and subscription orchestration powered by AI – streamline cas…" at bounding box center [504, 322] width 428 height 90
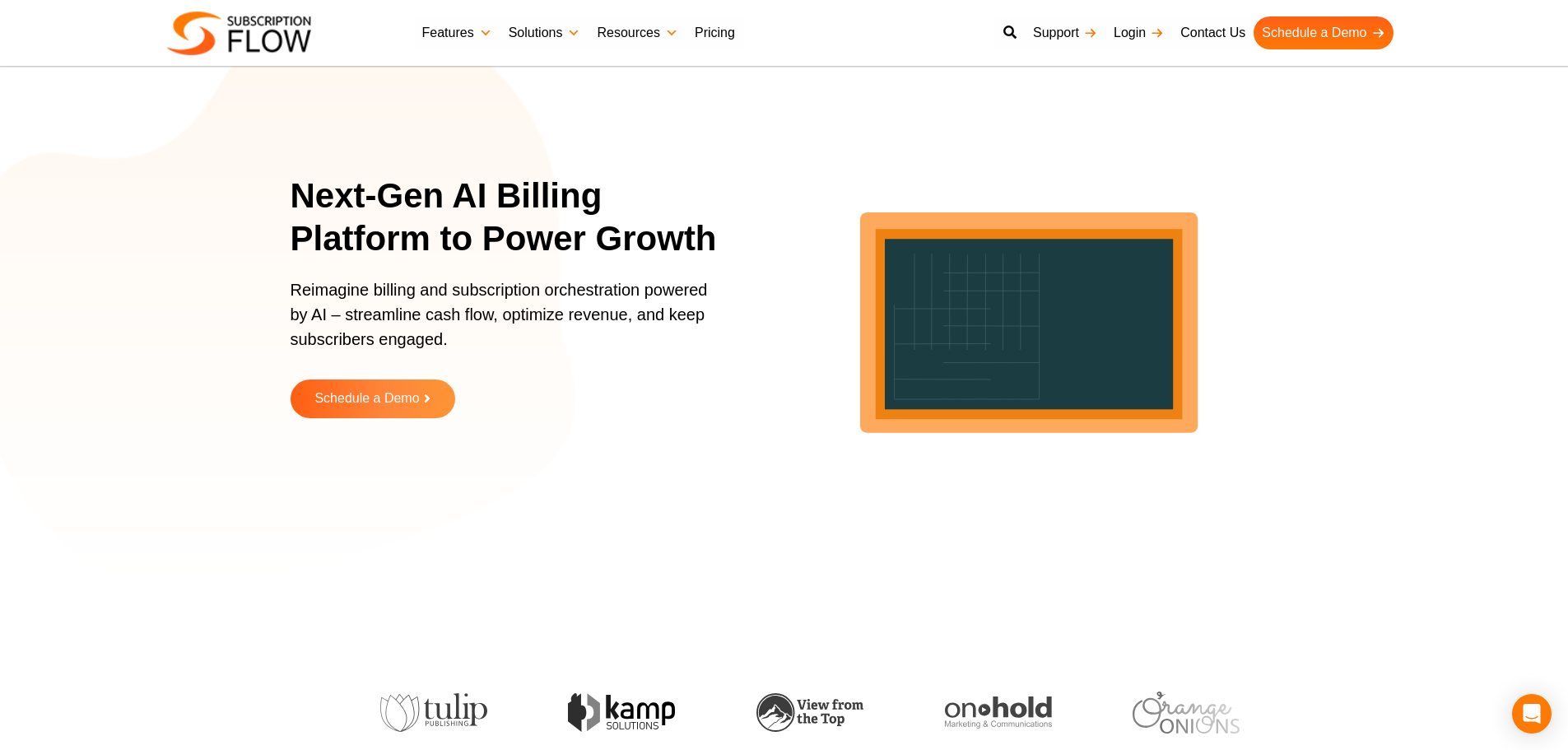
click at [84, 188] on section "Next-Gen AI Billing Platform to Power Growth Reimagine billing and subscription…" at bounding box center [784, 308] width 1568 height 535
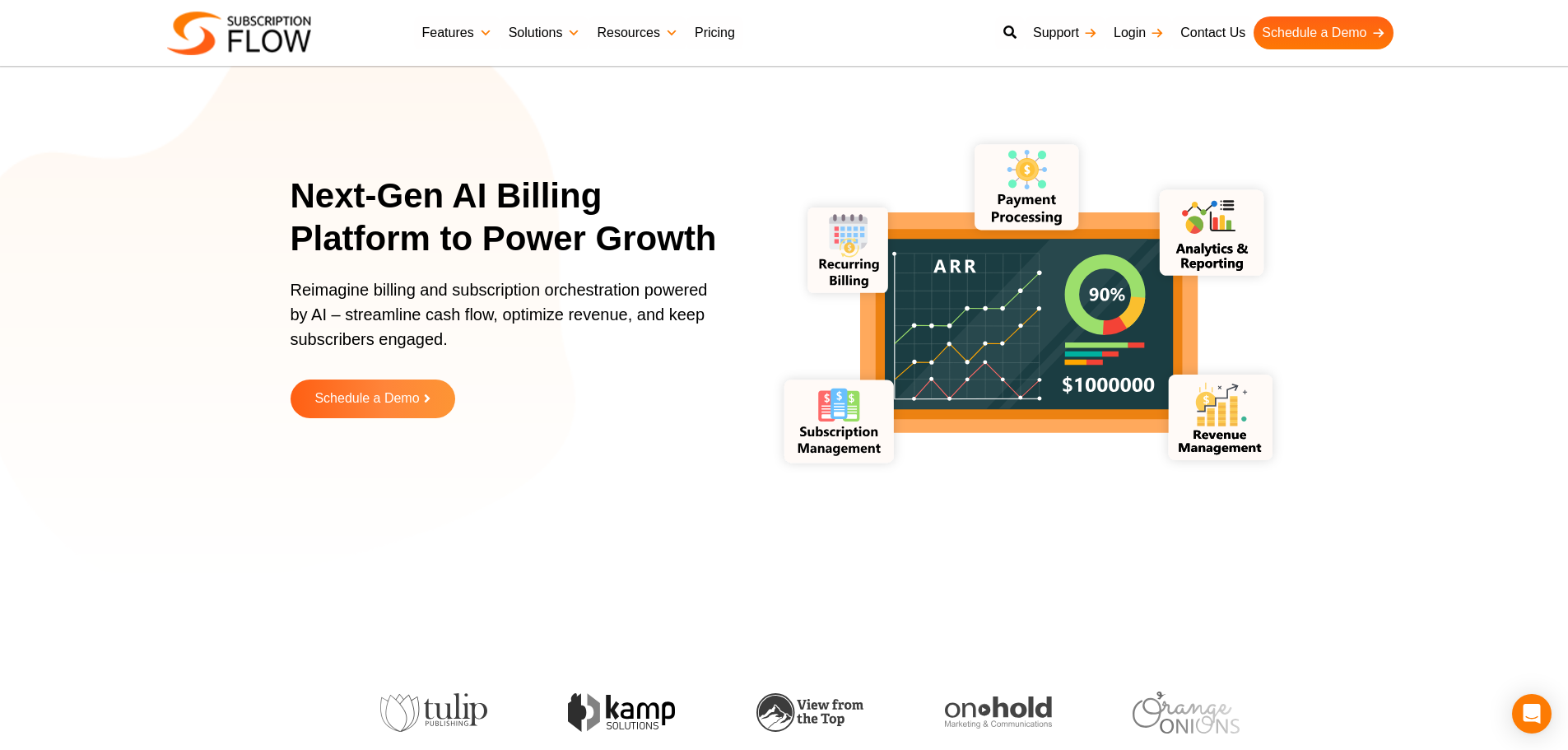
click at [286, 547] on section "Next-Gen AI Billing Platform to Power Growth Reimagine billing and subscription…" at bounding box center [784, 308] width 1568 height 535
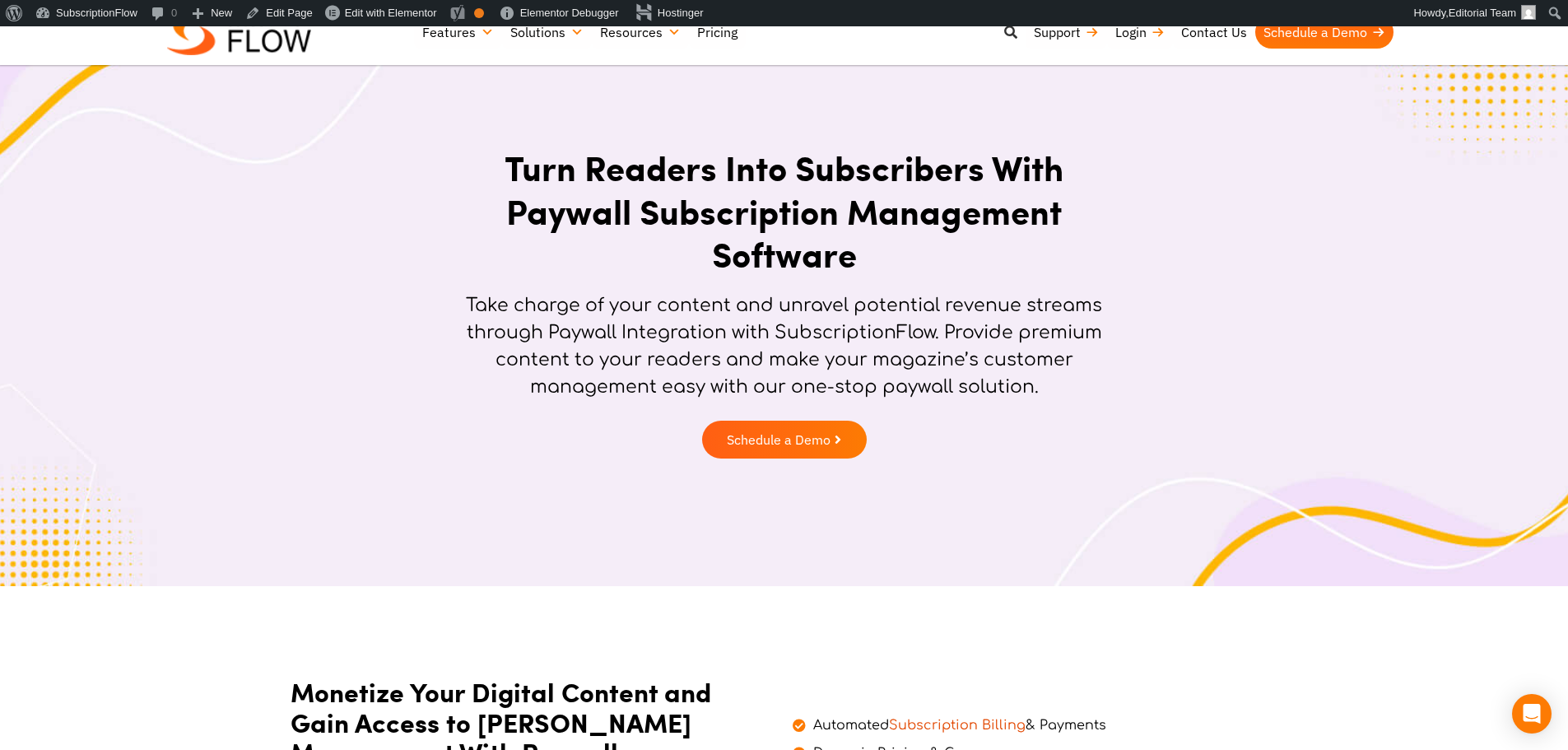
click at [1005, 31] on icon at bounding box center [1011, 32] width 14 height 14
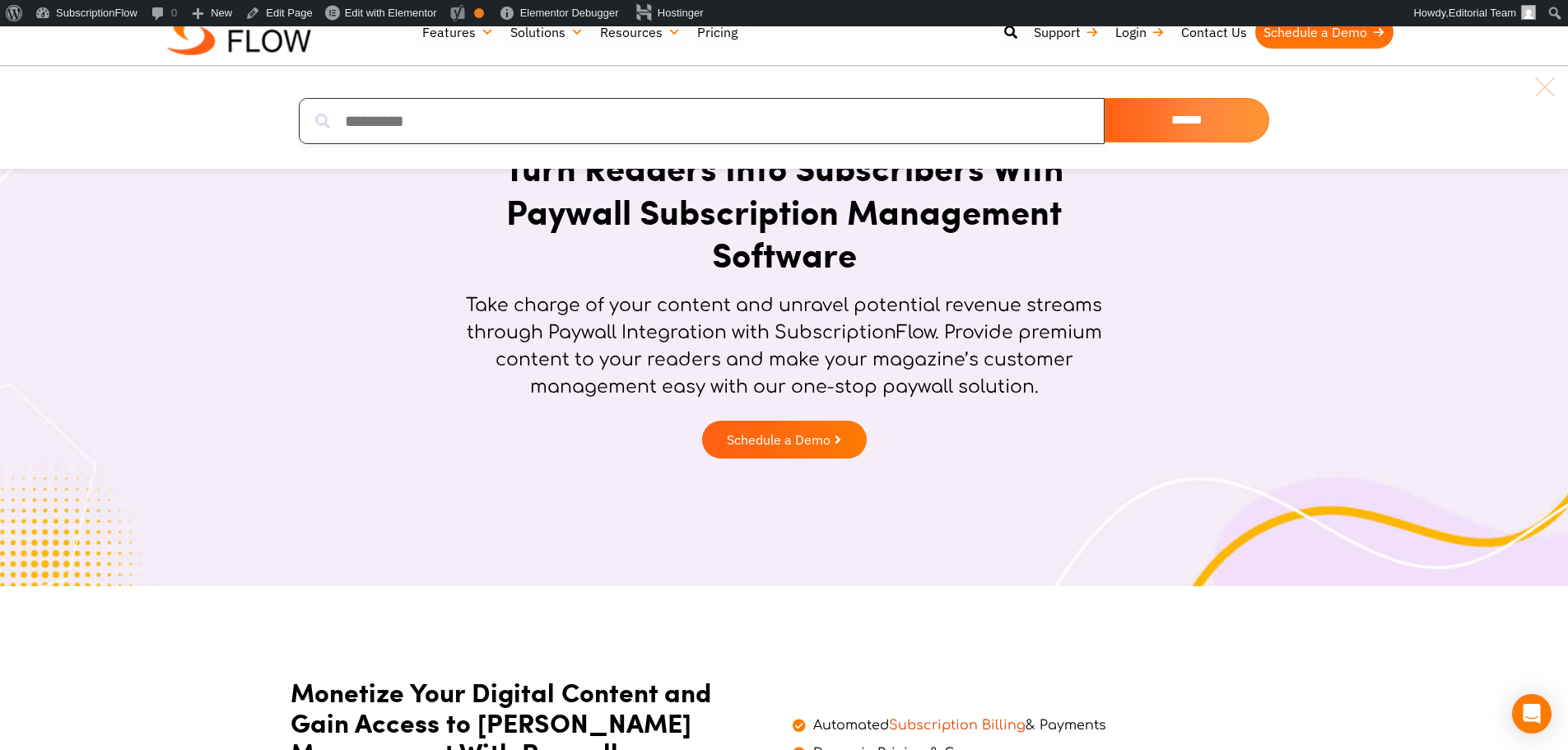
click at [672, 122] on input "search" at bounding box center [702, 121] width 806 height 46
paste input "**********"
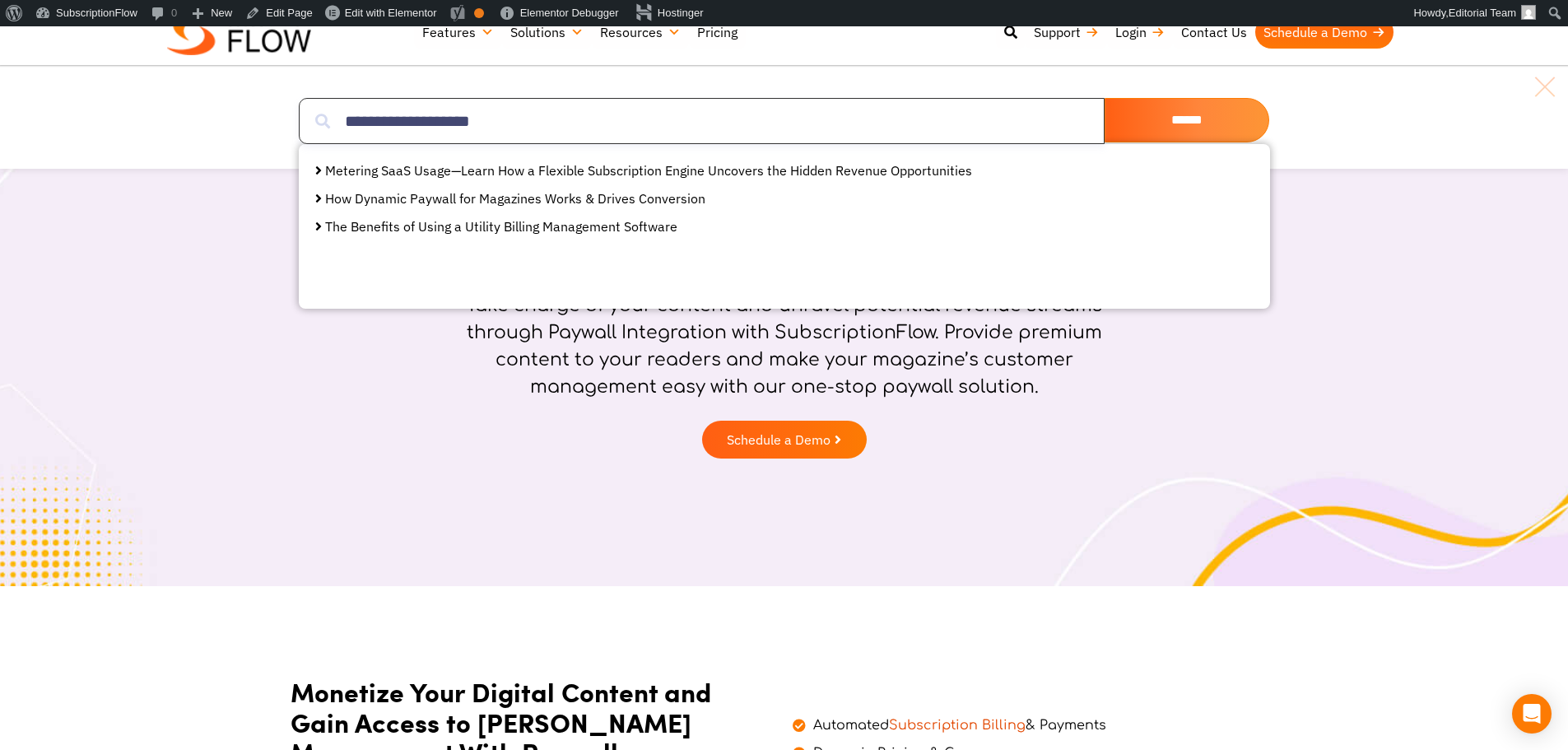
click at [460, 119] on input "**********" at bounding box center [702, 121] width 806 height 46
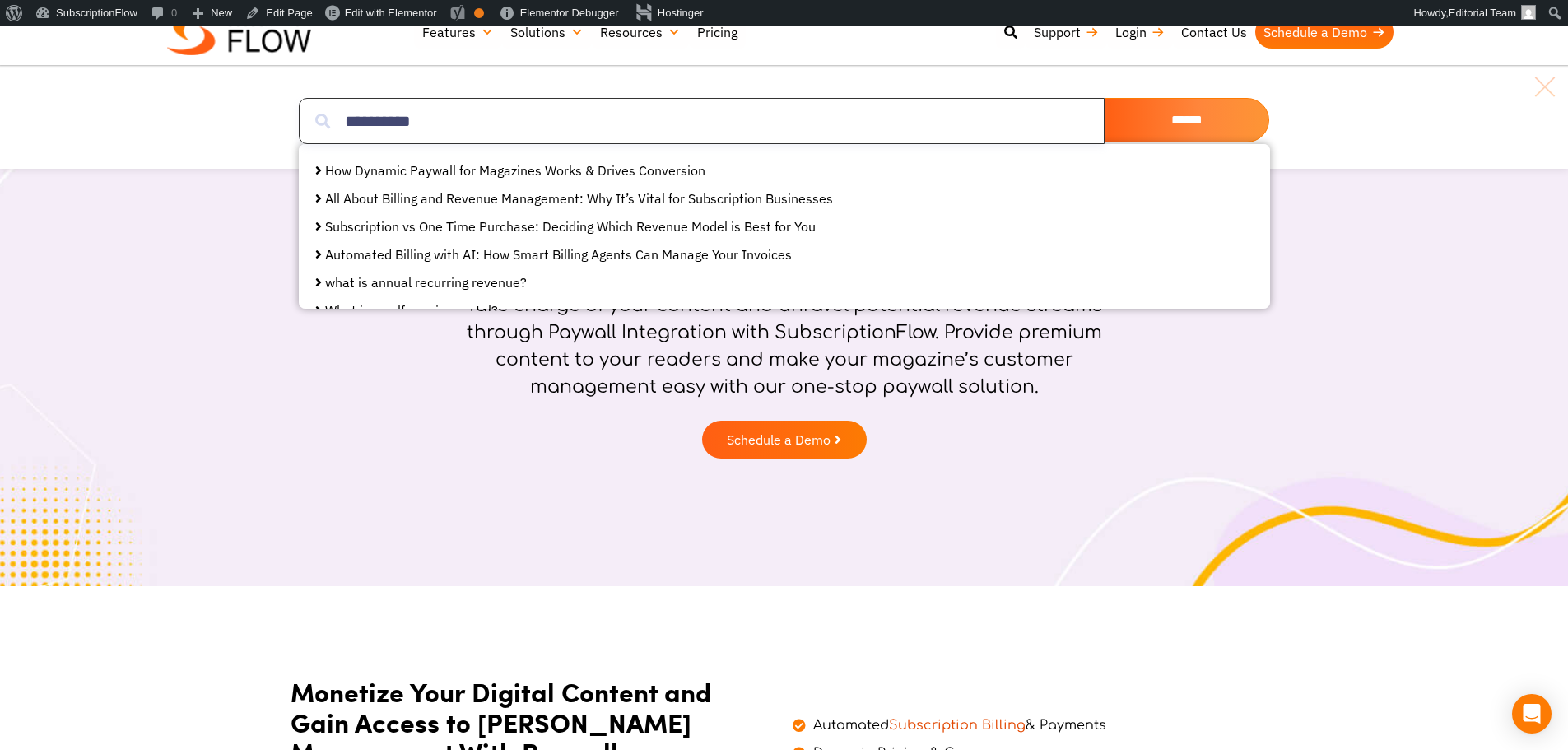
click at [810, 132] on input "**********" at bounding box center [702, 121] width 806 height 46
paste input "*******"
click at [400, 124] on input "**********" at bounding box center [702, 121] width 806 height 46
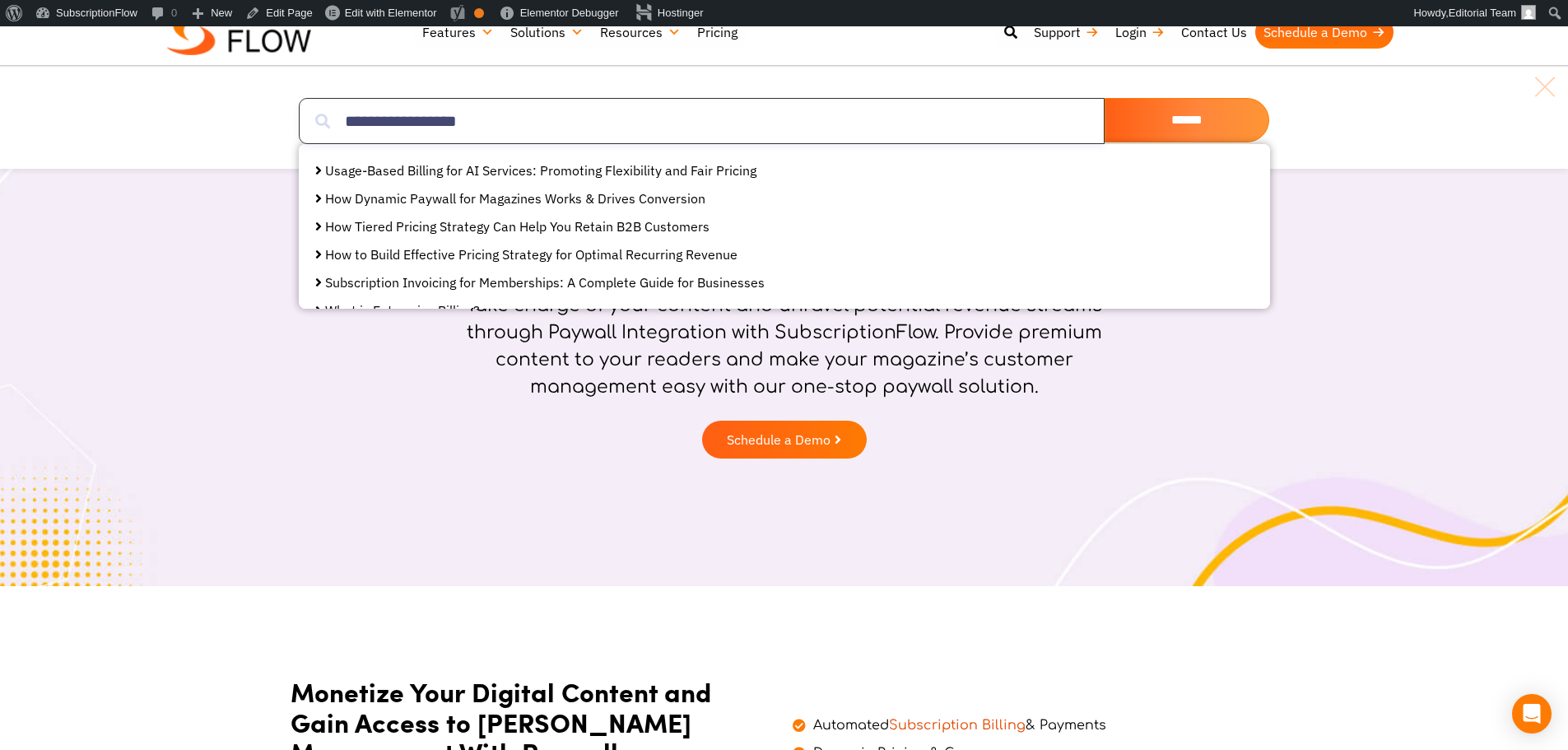
click at [400, 124] on input "**********" at bounding box center [702, 121] width 806 height 46
paste input "search"
click at [400, 124] on input "*******" at bounding box center [702, 121] width 806 height 46
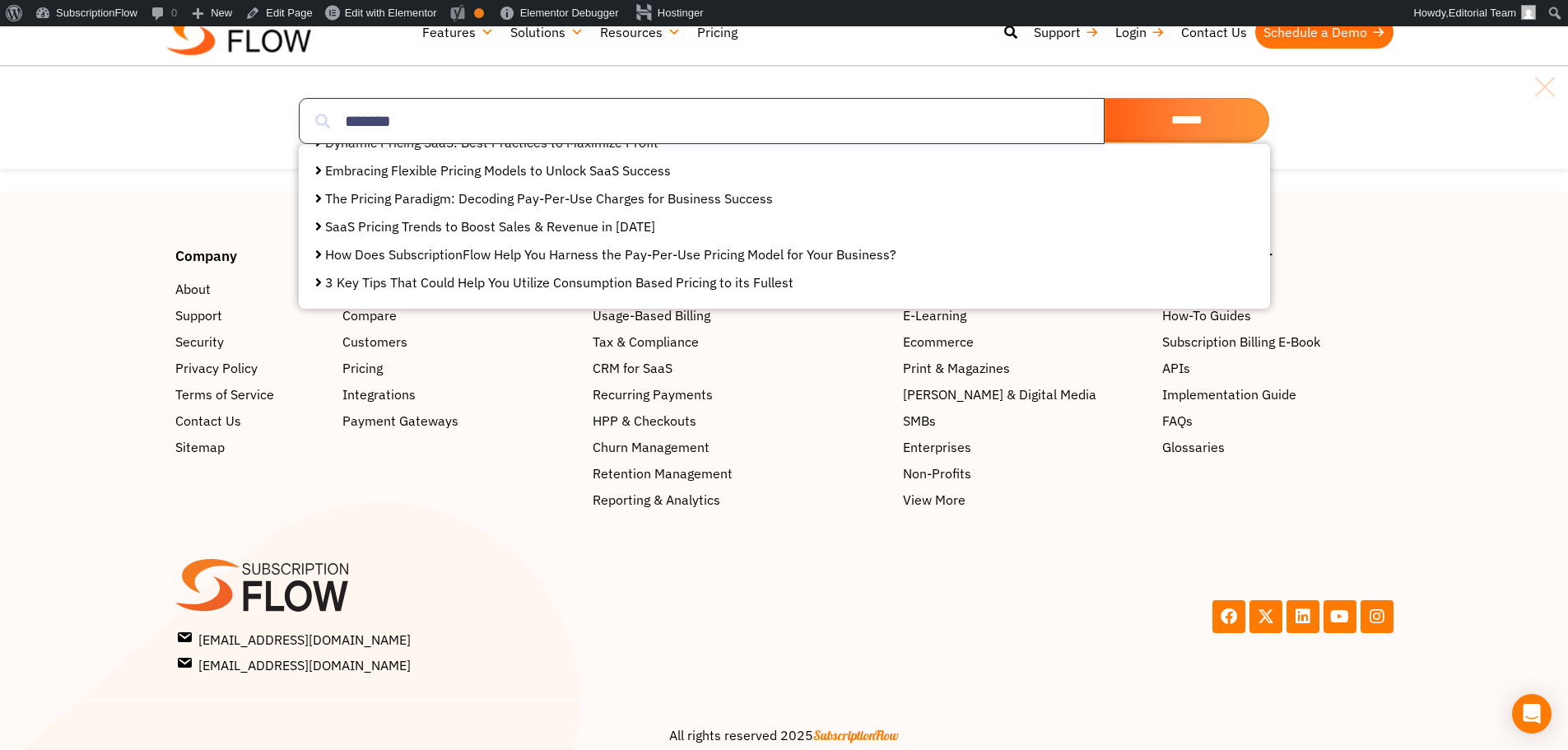
scroll to position [3615, 0]
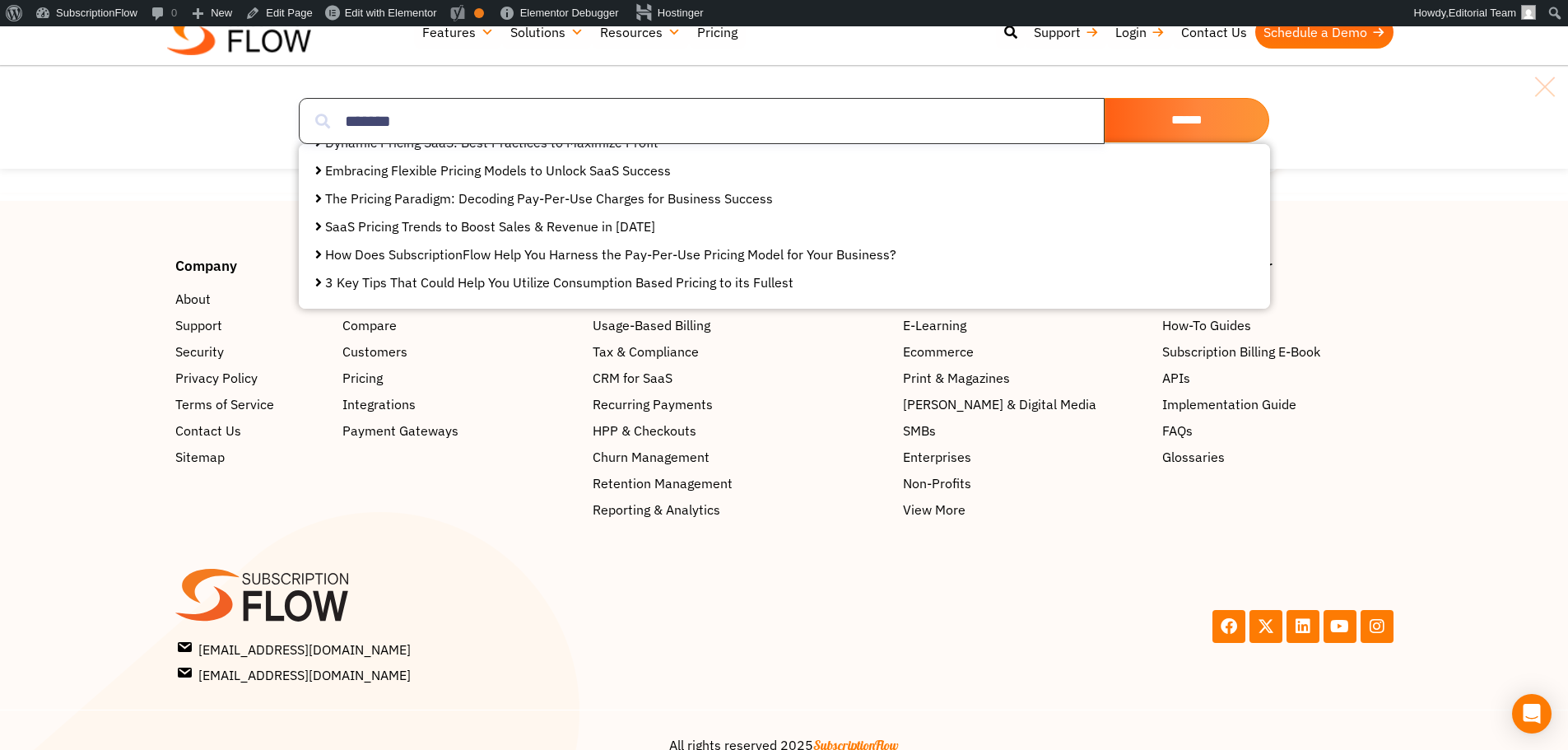
click at [581, 115] on input "*******" at bounding box center [702, 121] width 806 height 46
paste input "*********"
click at [581, 115] on input "**********" at bounding box center [702, 121] width 806 height 46
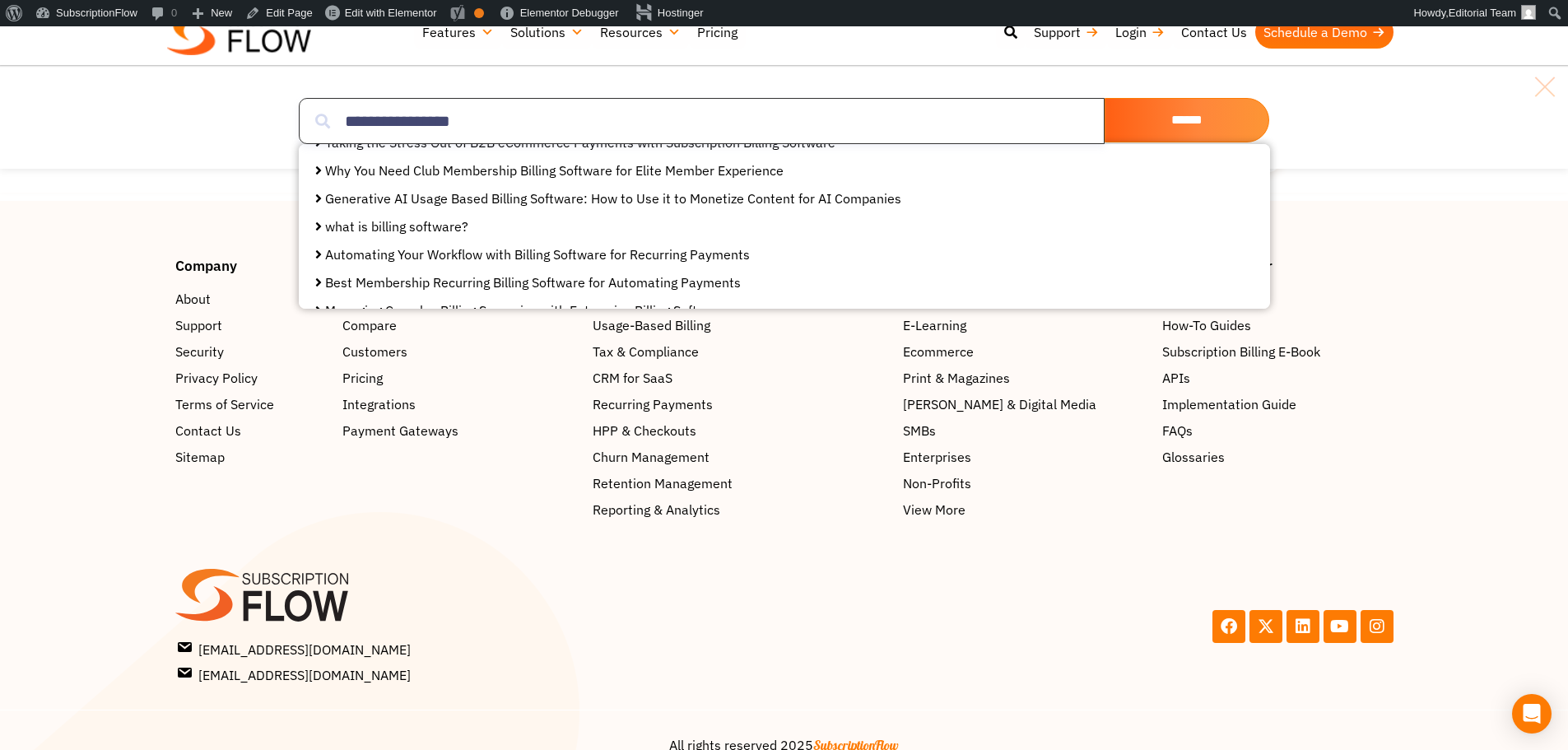
scroll to position [82, 0]
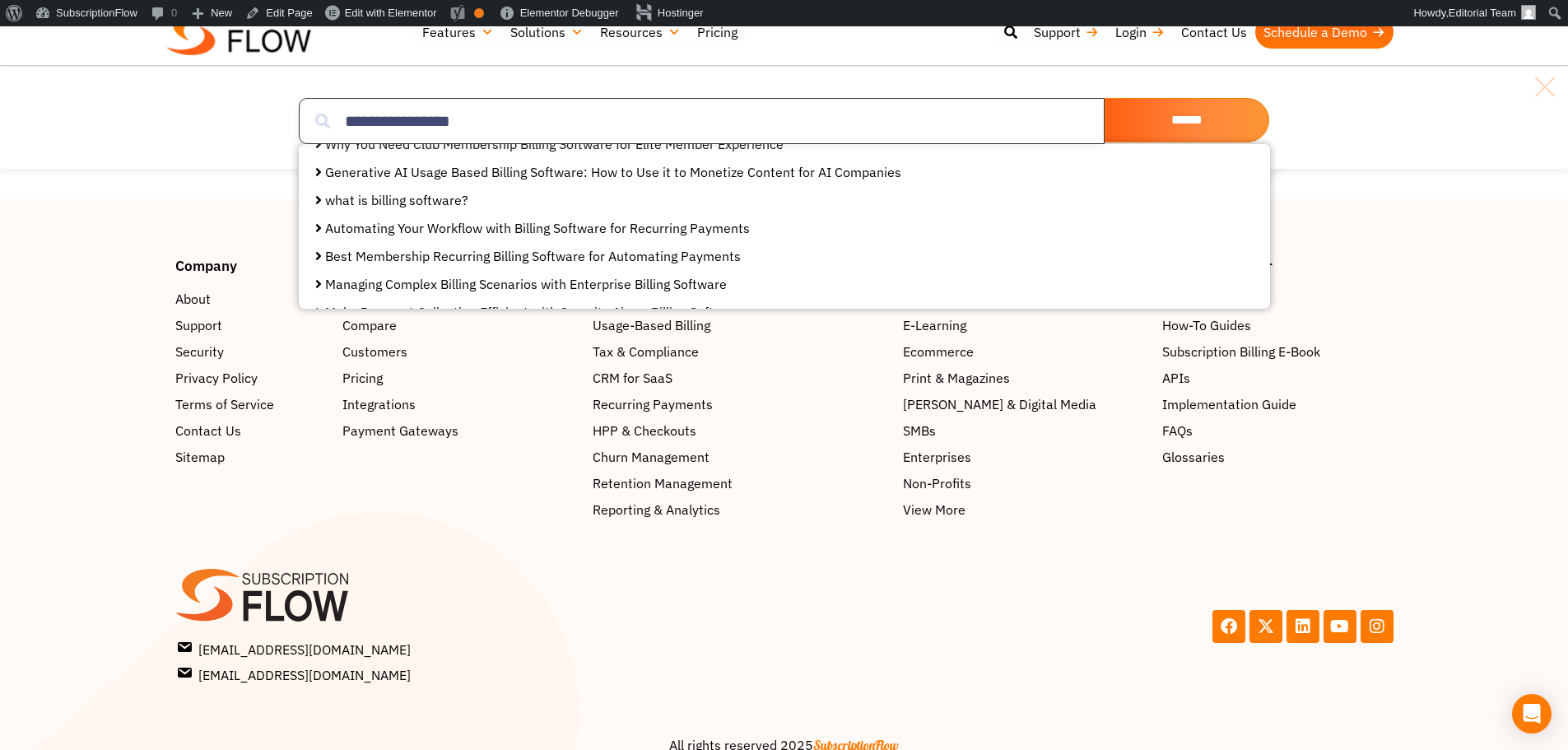
type input "**********"
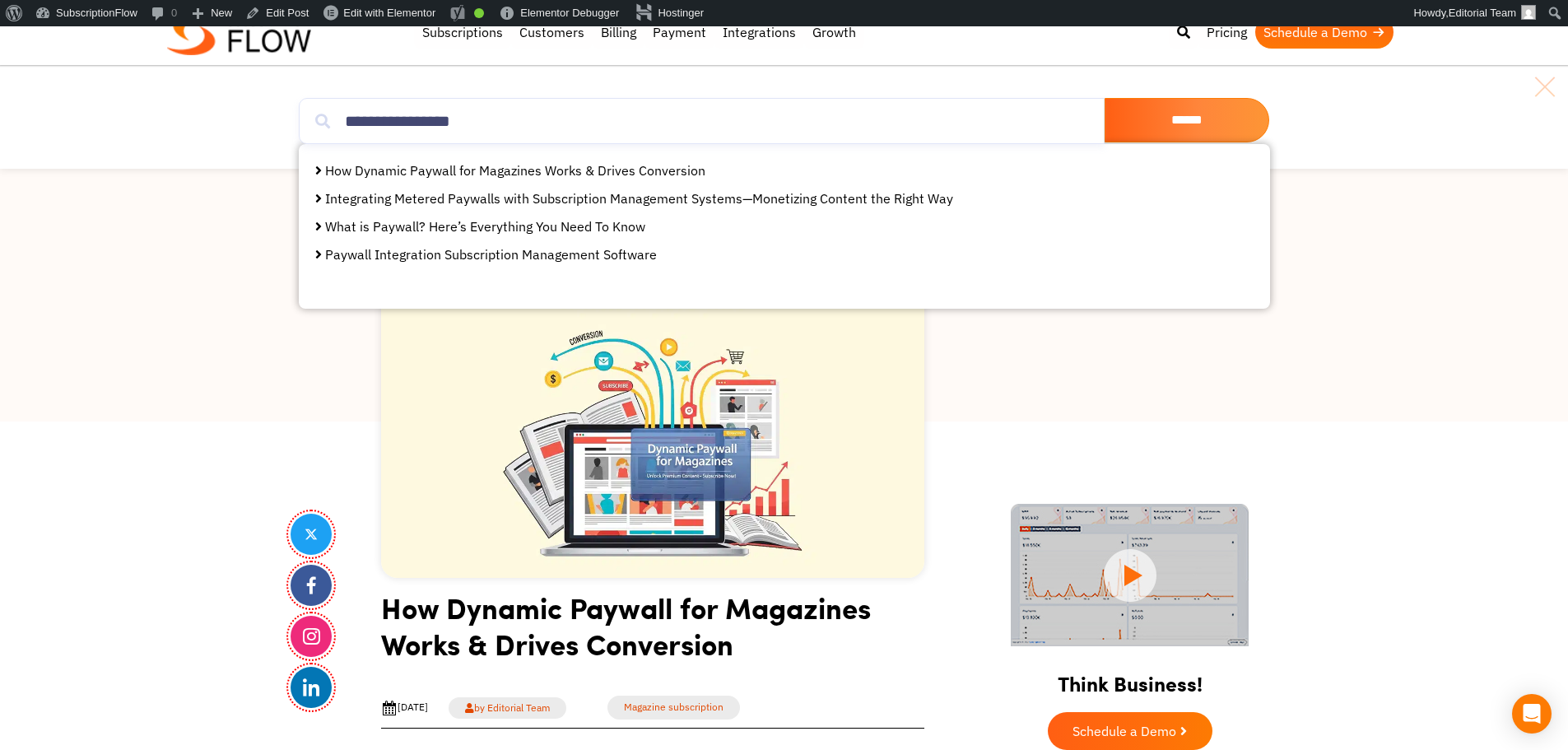
drag, startPoint x: 174, startPoint y: 445, endPoint x: 374, endPoint y: 212, distance: 307.1
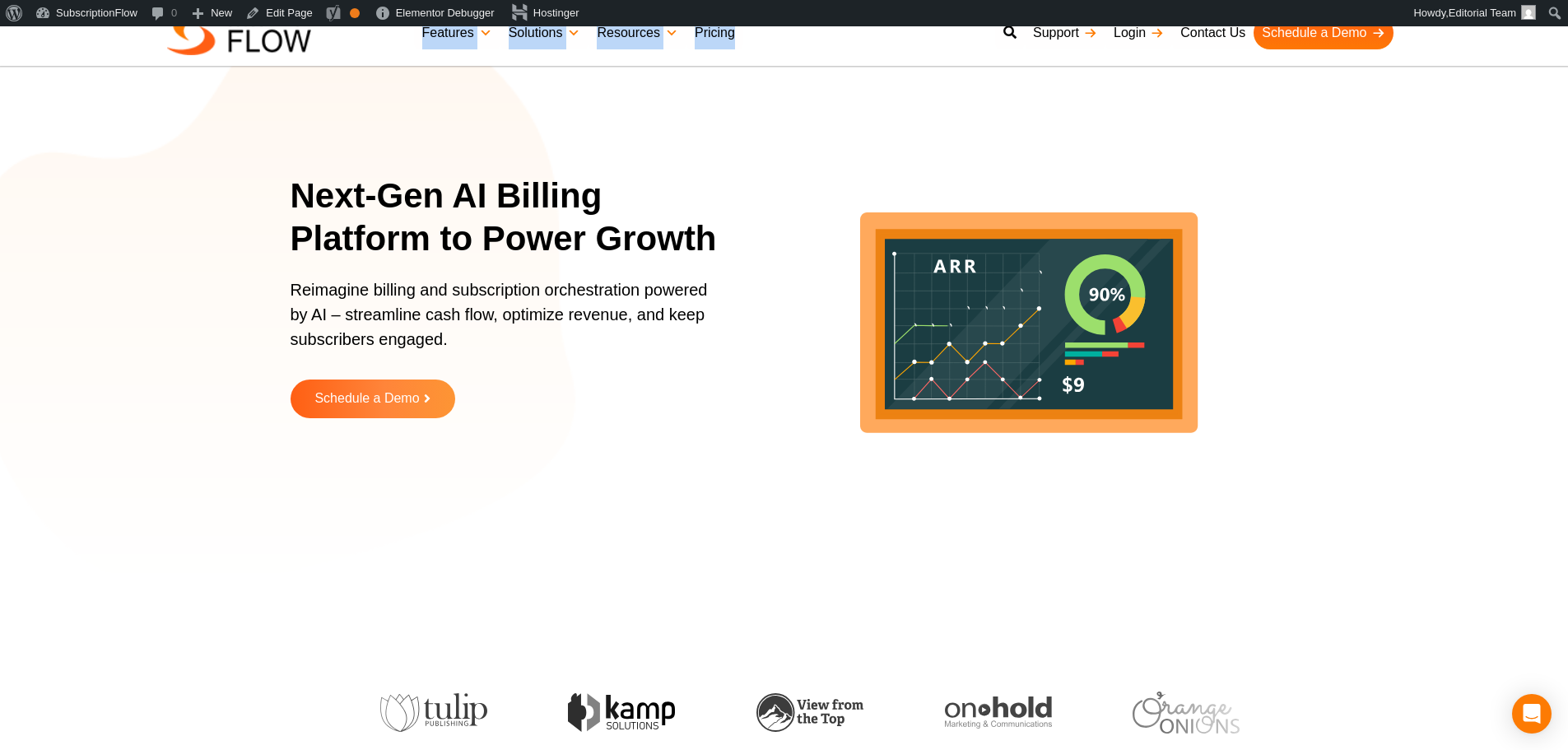
drag, startPoint x: 406, startPoint y: 37, endPoint x: 827, endPoint y: 38, distance: 421.0
click at [827, 38] on div "Best Subscription Management and Billing Software 2023 Features Subscription Ma…" at bounding box center [785, 33] width 1235 height 49
click at [467, 214] on h1 "Next-Gen AI Billing Platform to Power Growth" at bounding box center [514, 218] width 449 height 86
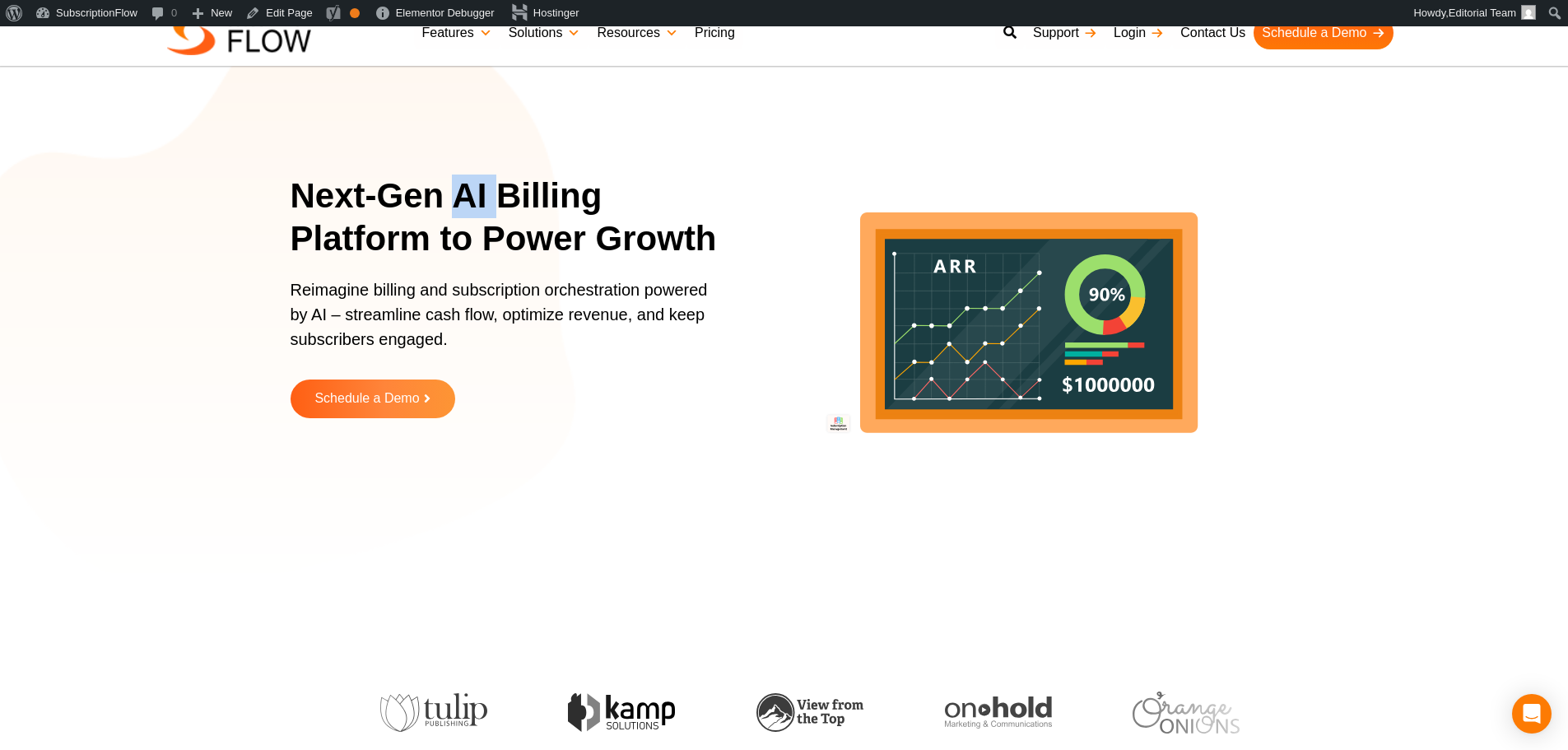
click at [467, 214] on h1 "Next-Gen AI Billing Platform to Power Growth" at bounding box center [514, 218] width 449 height 86
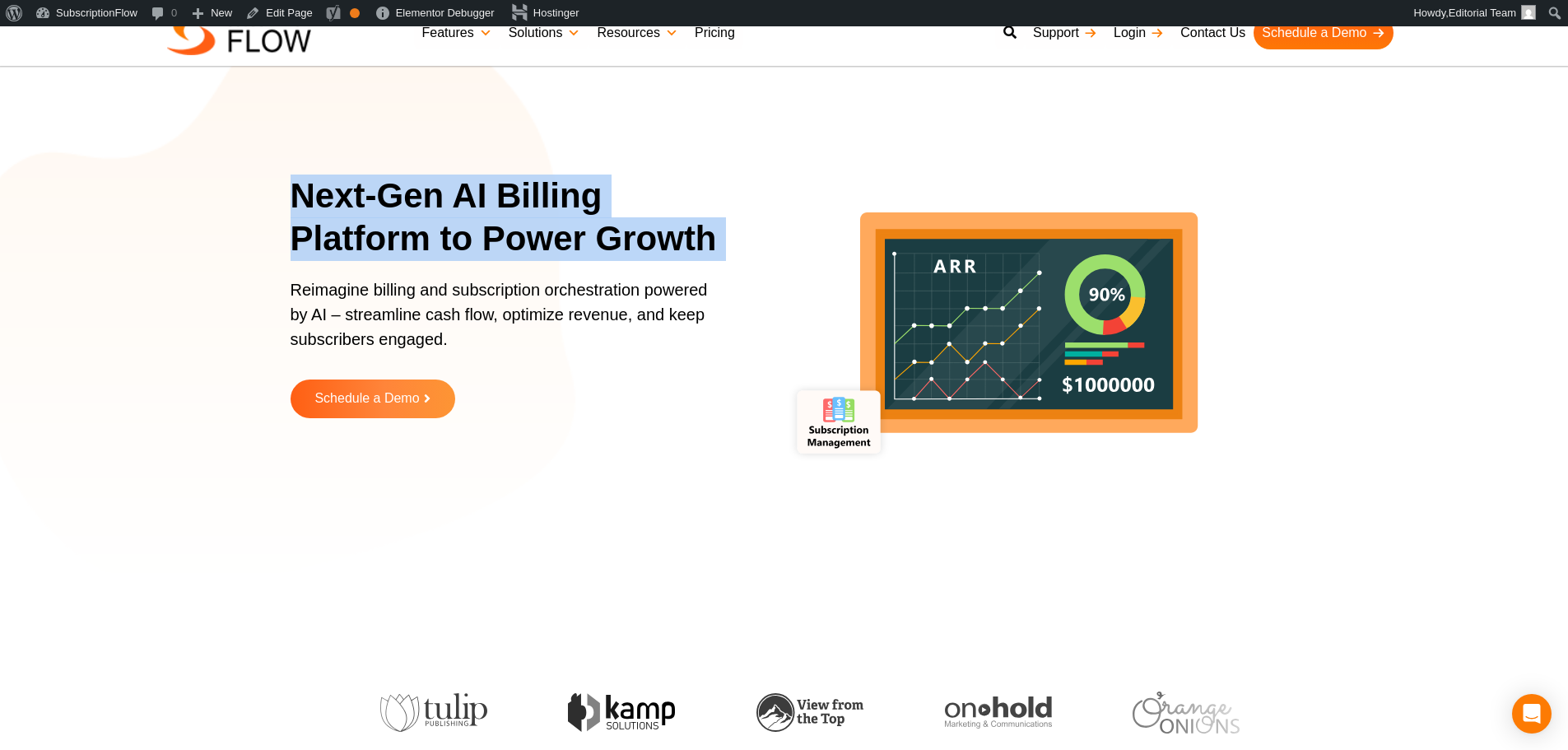
click at [467, 214] on h1 "Next-Gen AI Billing Platform to Power Growth" at bounding box center [514, 218] width 449 height 86
click at [452, 209] on h1 "Next-Gen AI Billing Platform to Power Growth" at bounding box center [514, 218] width 449 height 86
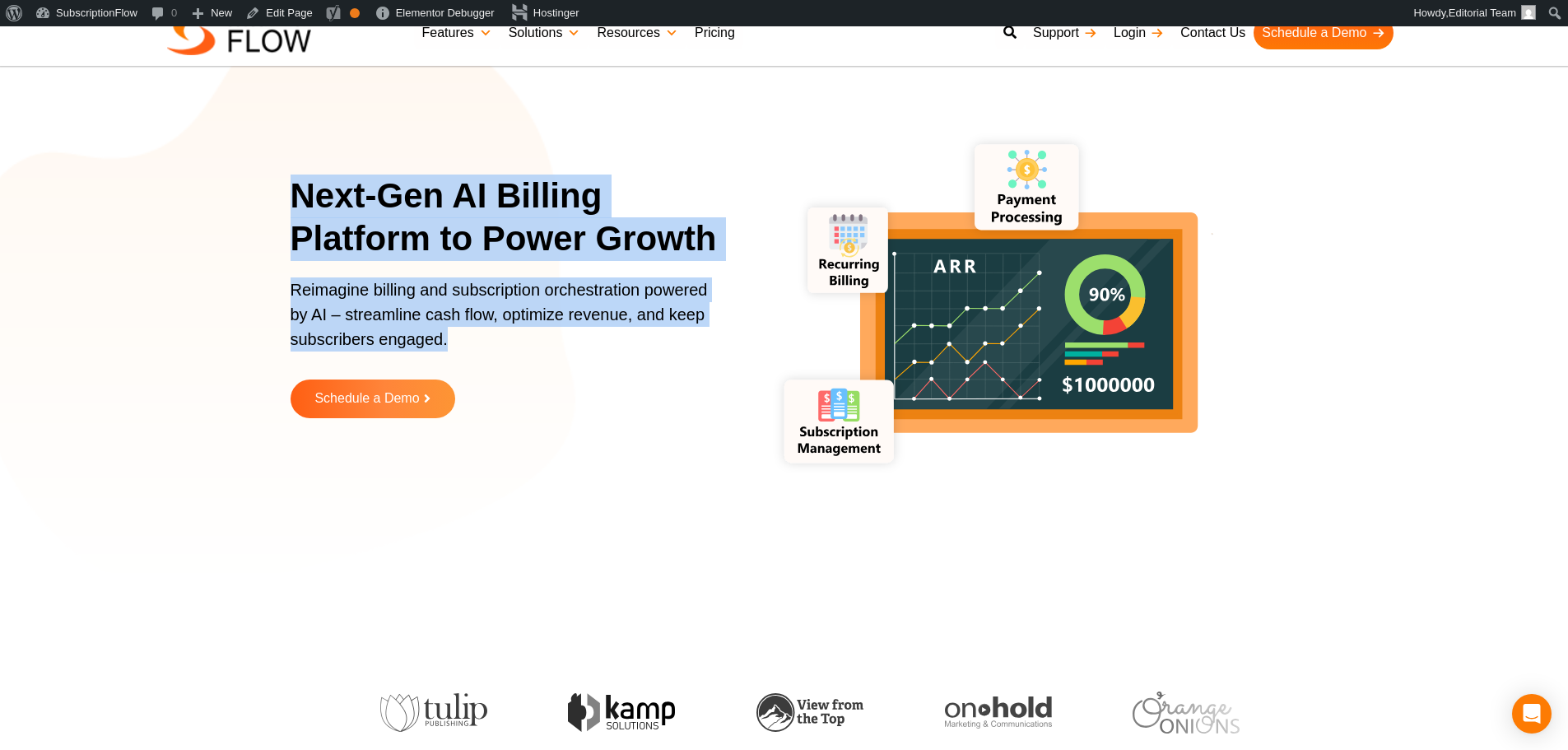
drag, startPoint x: 288, startPoint y: 197, endPoint x: 598, endPoint y: 323, distance: 334.6
click at [704, 344] on section "Next-Gen AI Billing Platform to Power Growth Reimagine billing and subscription…" at bounding box center [784, 308] width 1568 height 535
click at [381, 284] on p "Reimagine billing and subscription orchestration powered by AI – streamline cas…" at bounding box center [504, 322] width 428 height 90
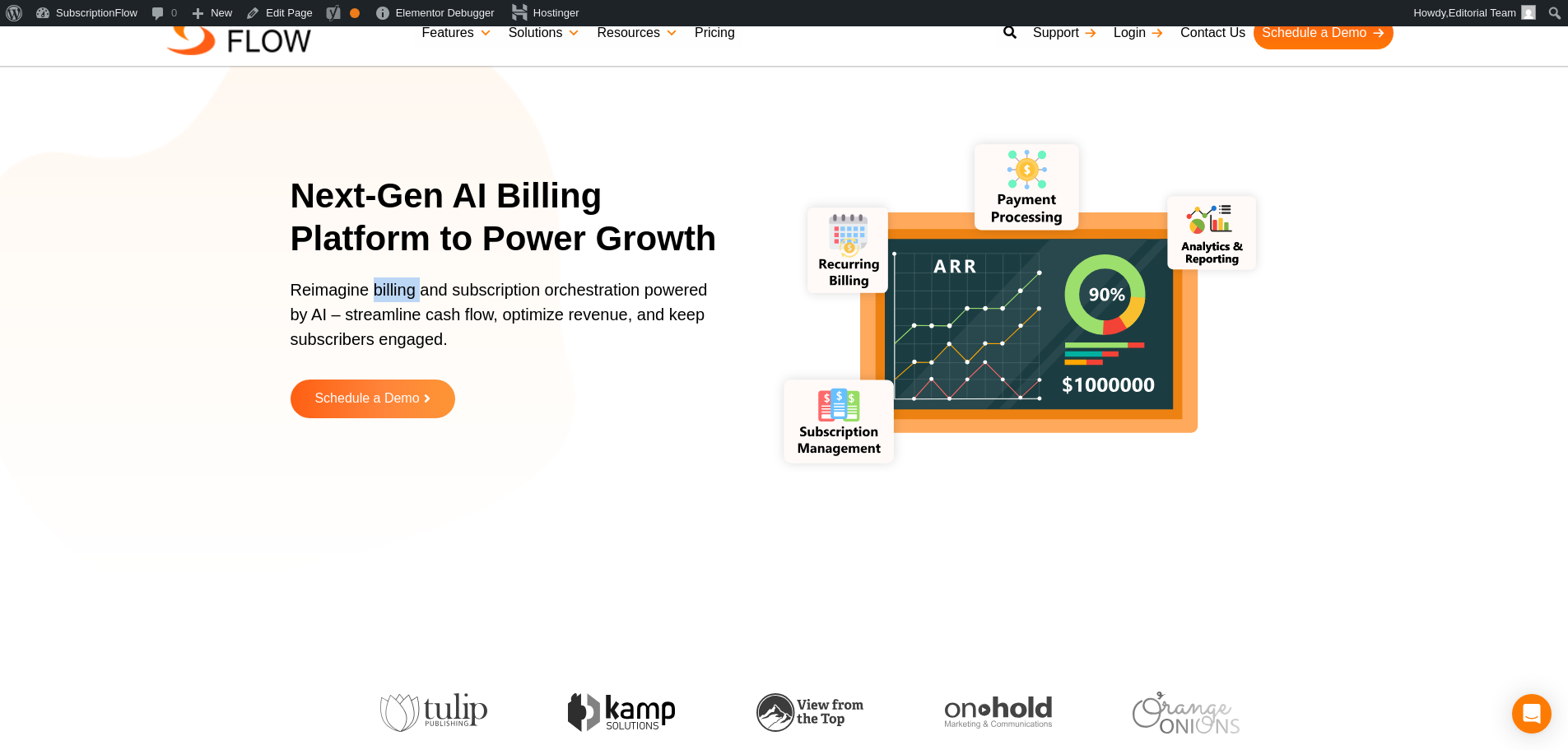
click at [381, 284] on p "Reimagine billing and subscription orchestration powered by AI – streamline cas…" at bounding box center [504, 322] width 428 height 90
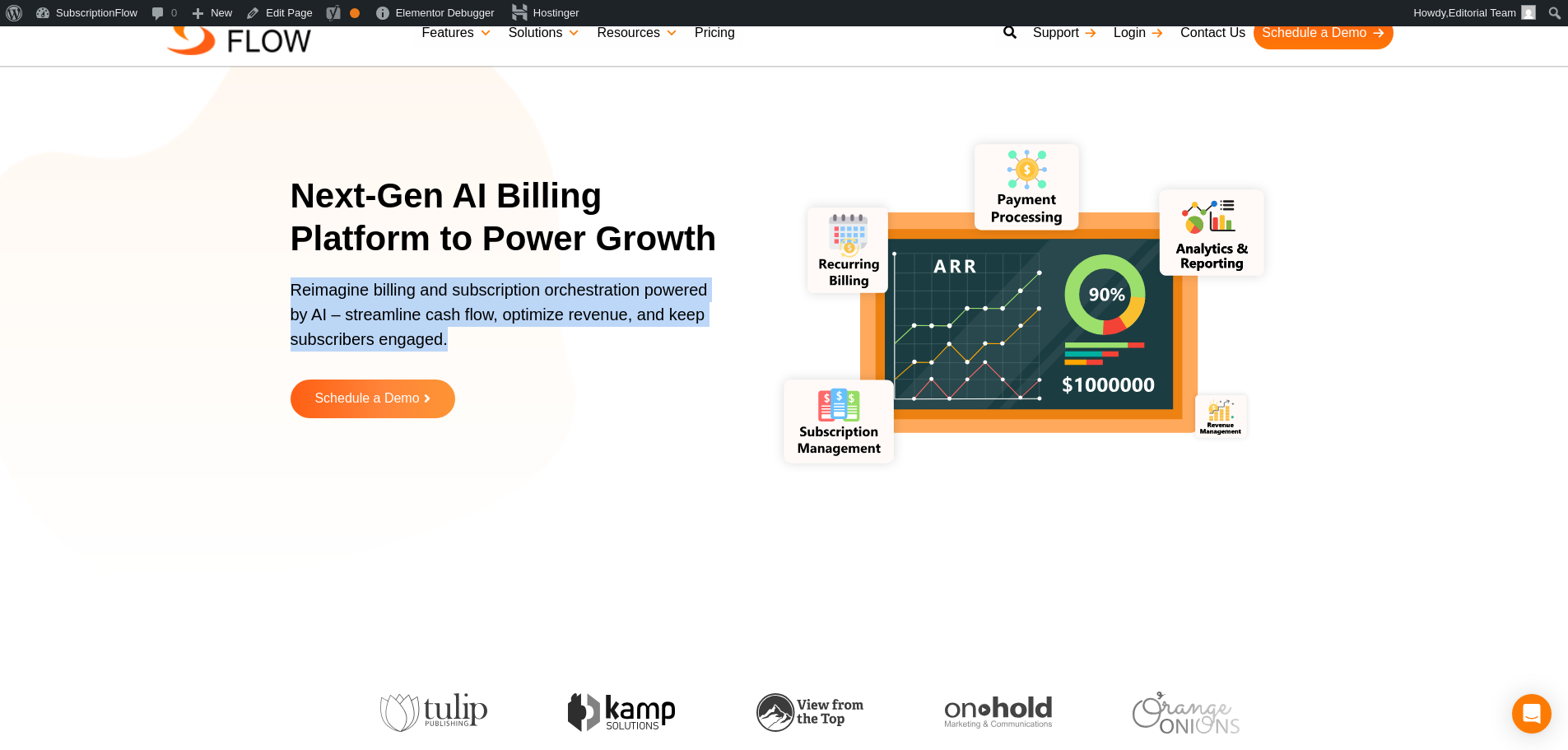
click at [408, 307] on p "Reimagine billing and subscription orchestration powered by AI – streamline cas…" at bounding box center [504, 322] width 428 height 90
drag, startPoint x: 290, startPoint y: 289, endPoint x: 378, endPoint y: 320, distance: 93.3
click at [476, 372] on div "Reimagine billing and subscription orchestration powered by AI – streamline cas…" at bounding box center [514, 328] width 449 height 102
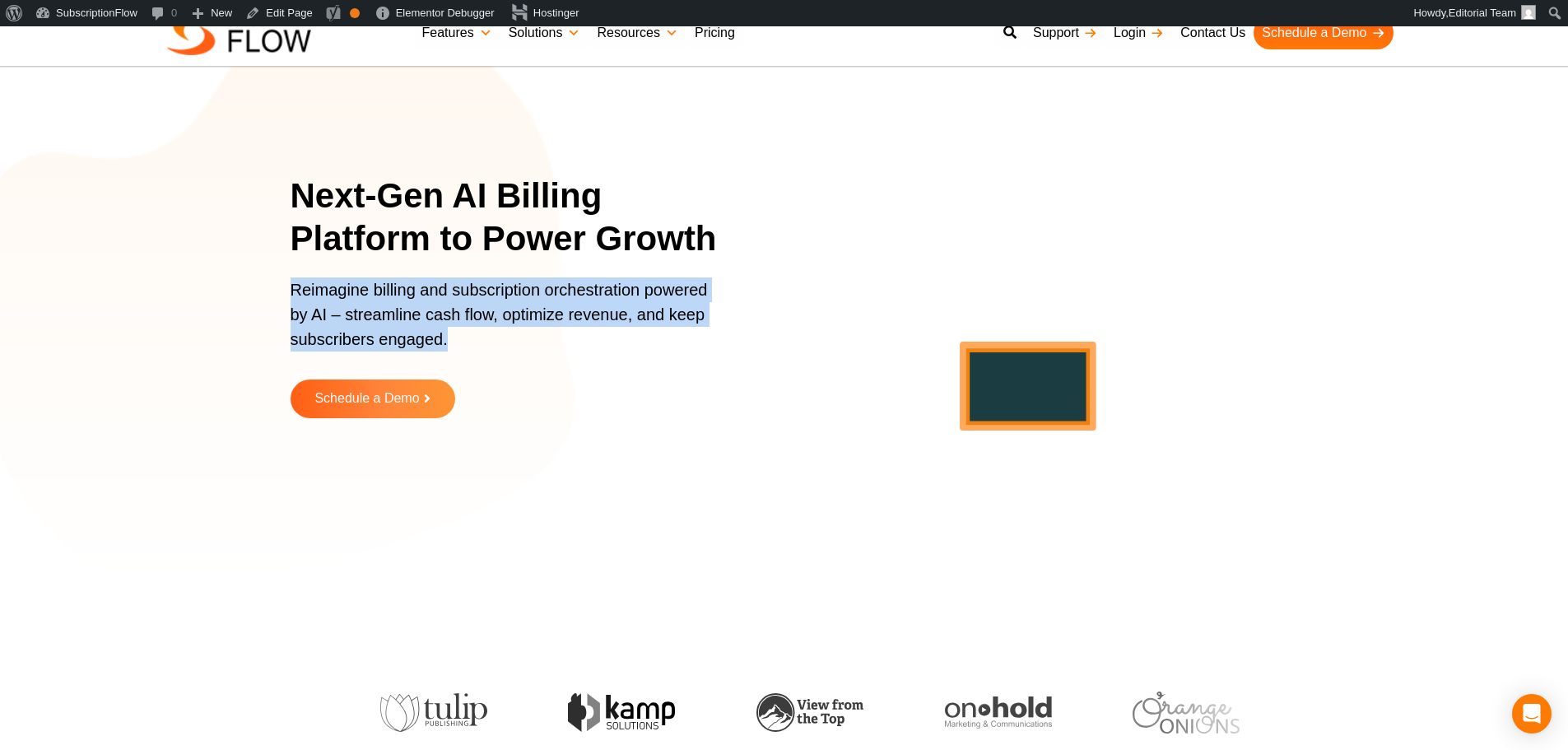
click at [378, 320] on p "Reimagine billing and subscription orchestration powered by AI – streamline cas…" at bounding box center [504, 322] width 428 height 90
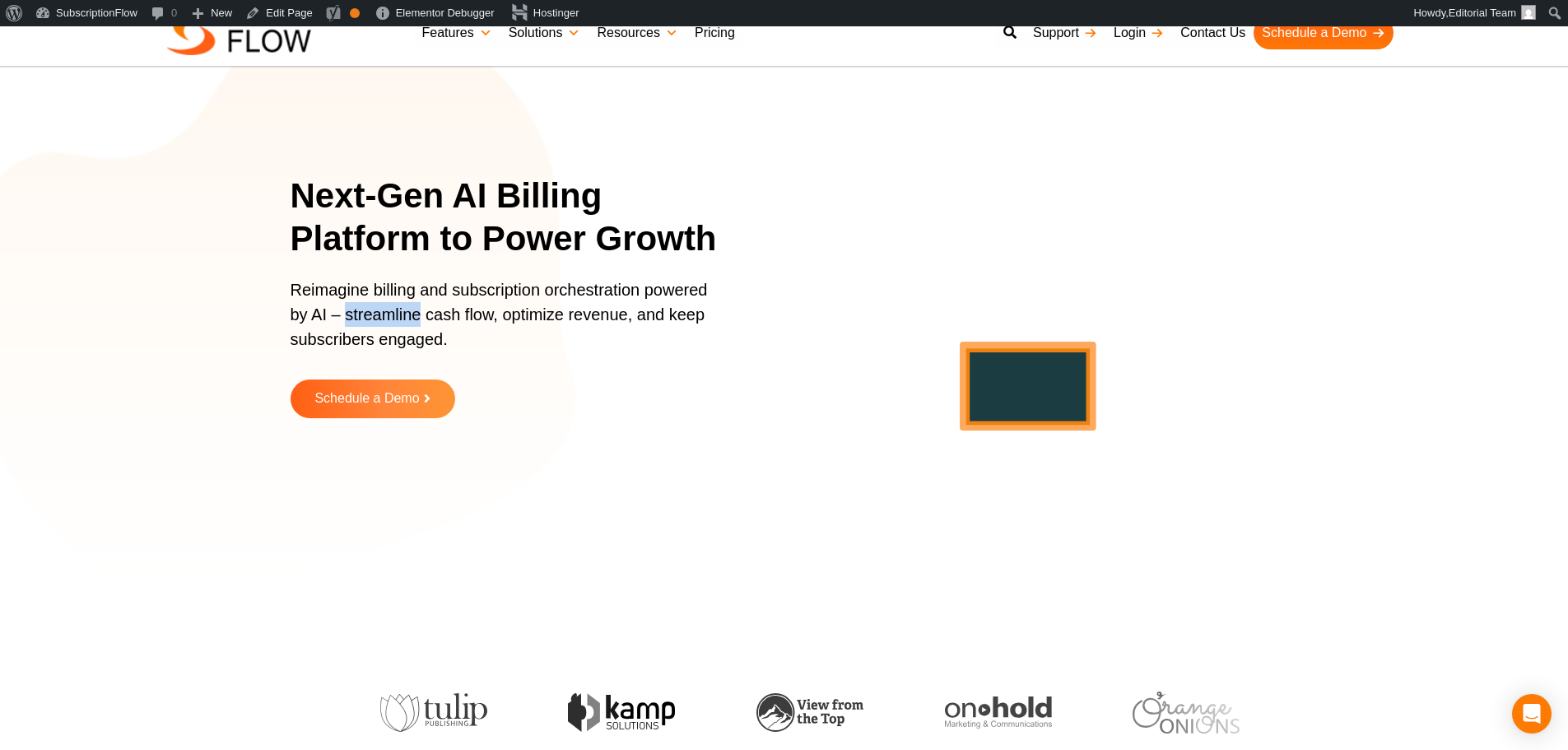
click at [378, 320] on p "Reimagine billing and subscription orchestration powered by AI – streamline cas…" at bounding box center [504, 322] width 428 height 90
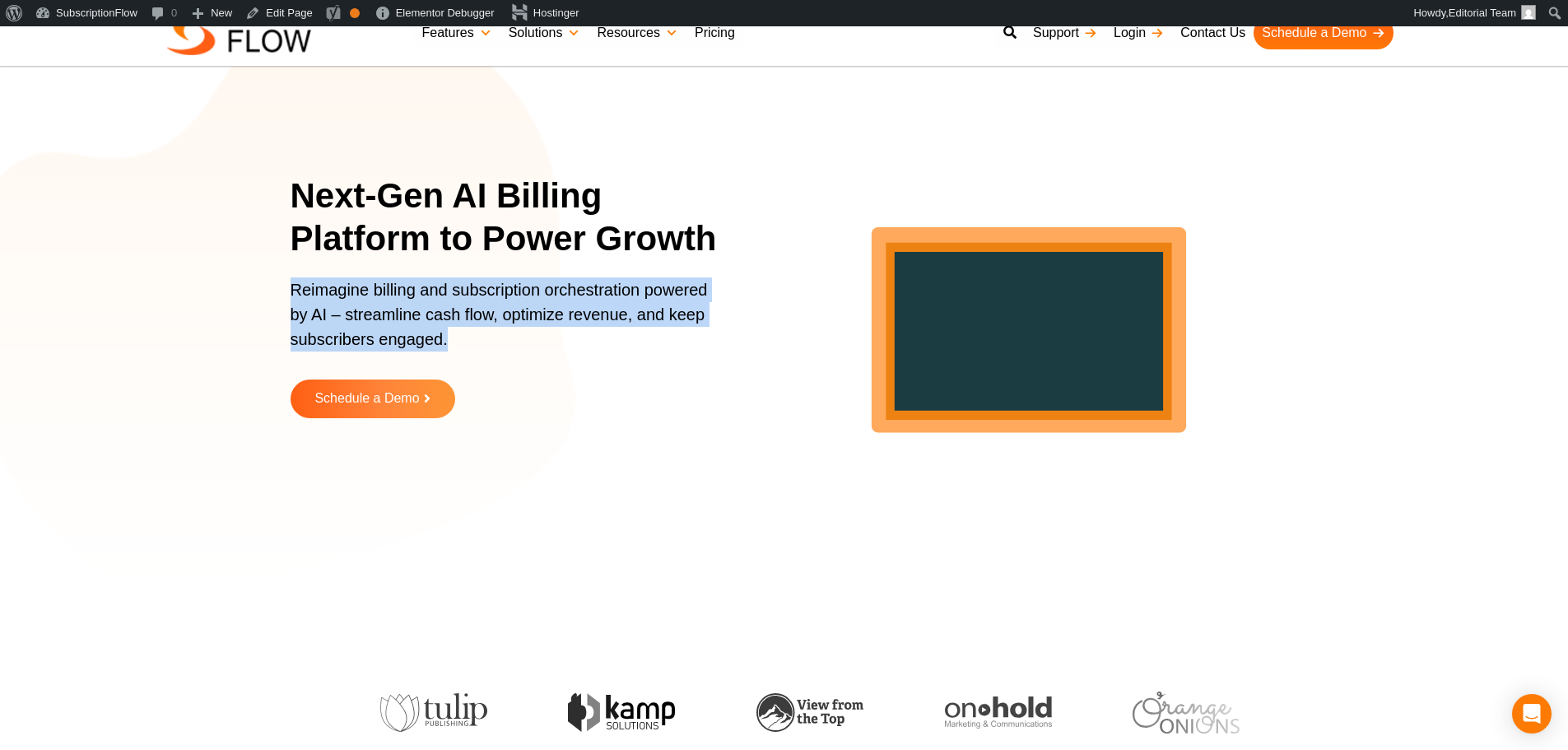
click at [378, 320] on p "Reimagine billing and subscription orchestration powered by AI – streamline cas…" at bounding box center [504, 322] width 428 height 90
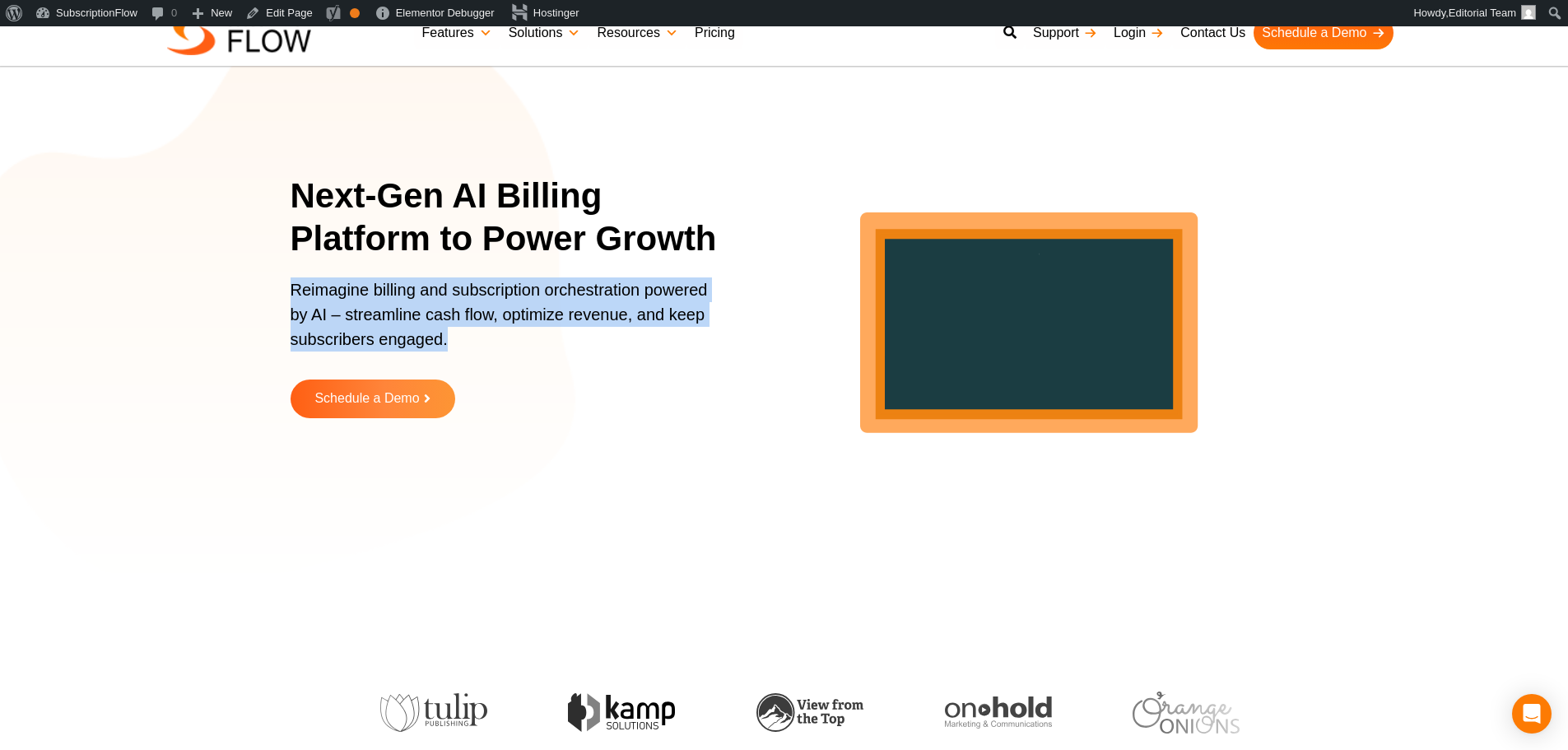
click at [397, 308] on p "Reimagine billing and subscription orchestration powered by AI – streamline cas…" at bounding box center [504, 322] width 428 height 90
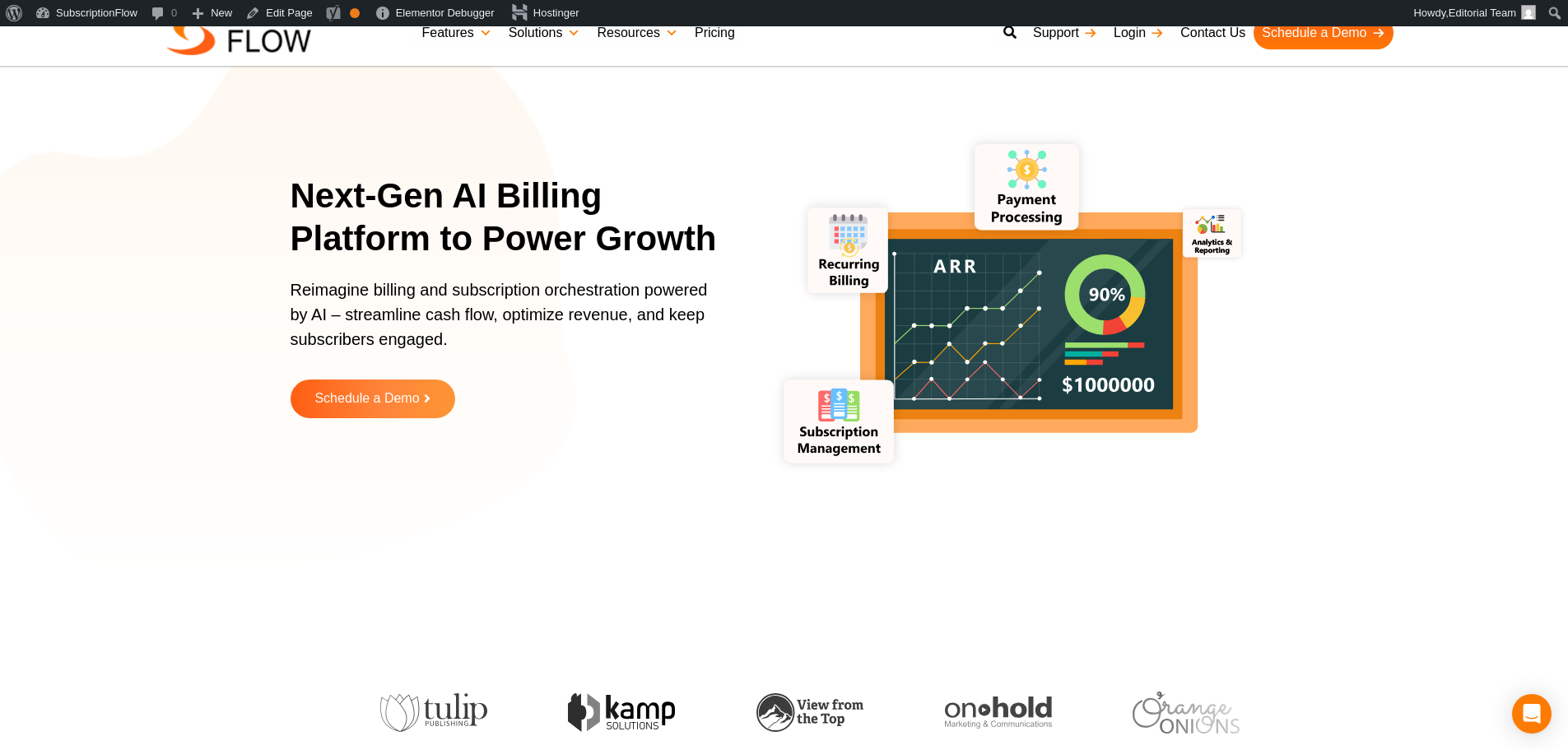
drag, startPoint x: 20, startPoint y: 299, endPoint x: 185, endPoint y: 181, distance: 202.9
click at [20, 299] on section "Next-Gen AI Billing Platform to Power Growth Reimagine billing and subscription…" at bounding box center [784, 308] width 1568 height 535
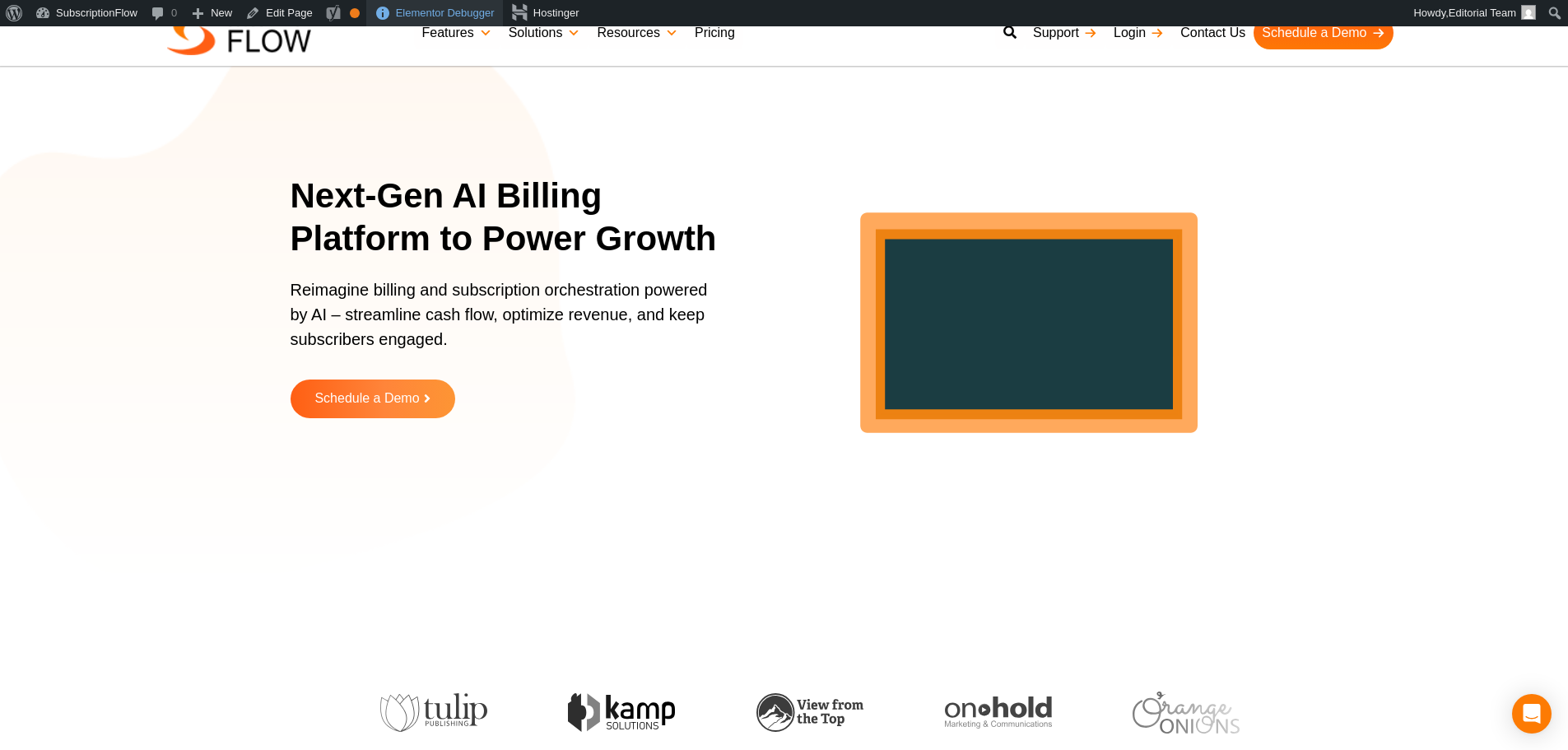
click at [155, 243] on section "Next-Gen AI Billing Platform to Power Growth Reimagine billing and subscription…" at bounding box center [784, 308] width 1568 height 535
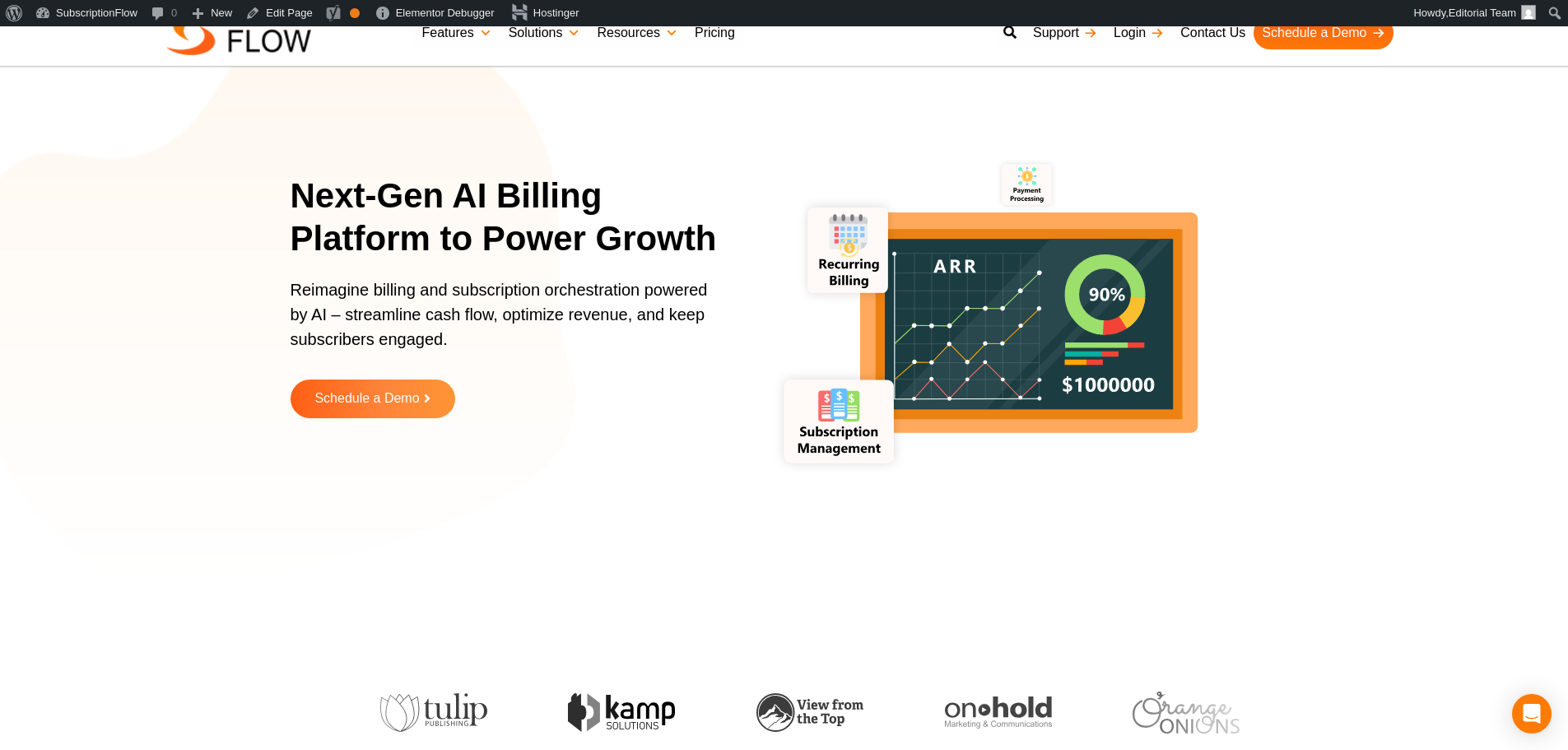
click at [478, 313] on p "Reimagine billing and subscription orchestration powered by AI – streamline cas…" at bounding box center [504, 322] width 428 height 90
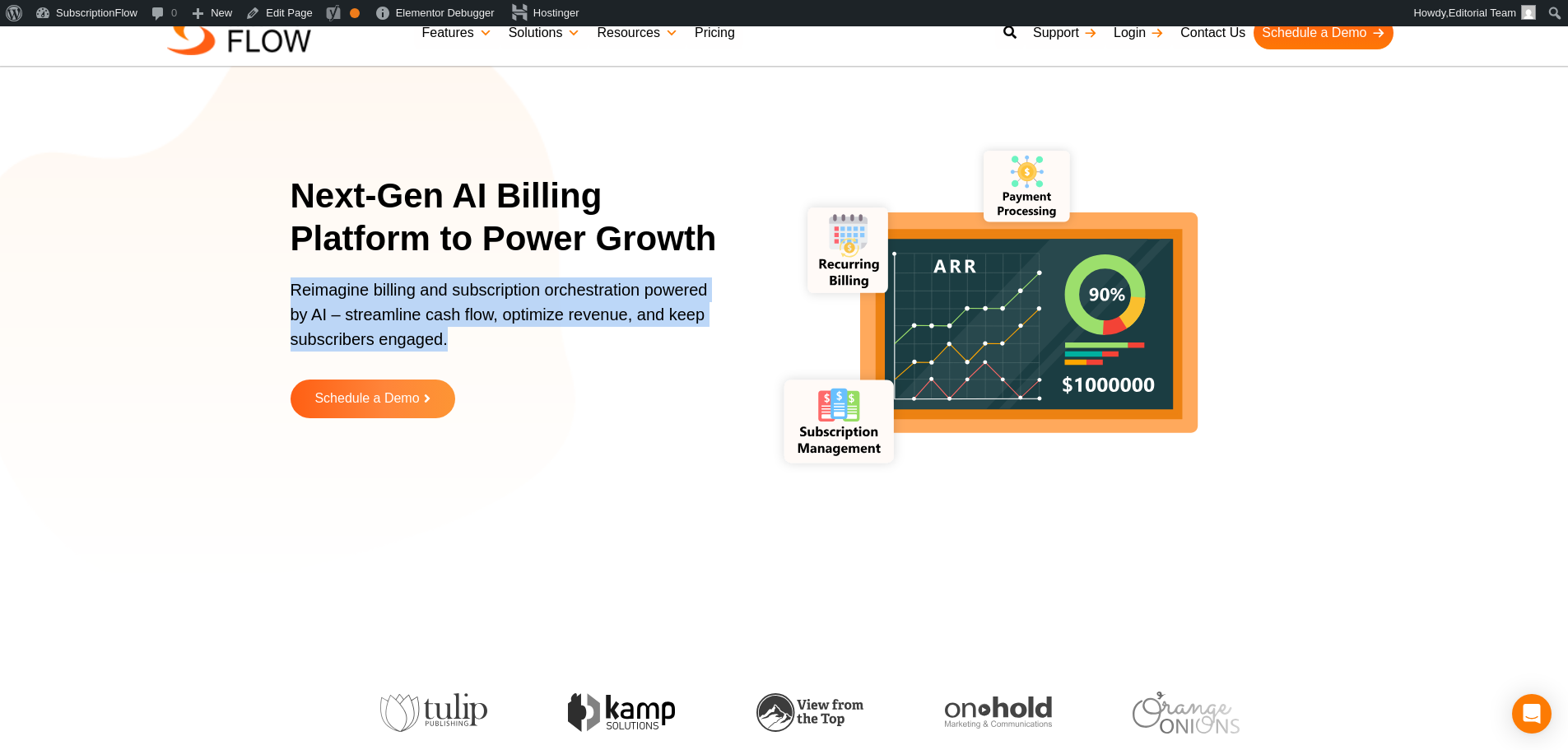
click at [478, 313] on p "Reimagine billing and subscription orchestration powered by AI – streamline cas…" at bounding box center [504, 322] width 428 height 90
drag, startPoint x: 525, startPoint y: 315, endPoint x: 528, endPoint y: 304, distance: 11.4
click at [525, 315] on p "Reimagine billing and subscription orchestration powered by AI – streamline cas…" at bounding box center [504, 322] width 428 height 90
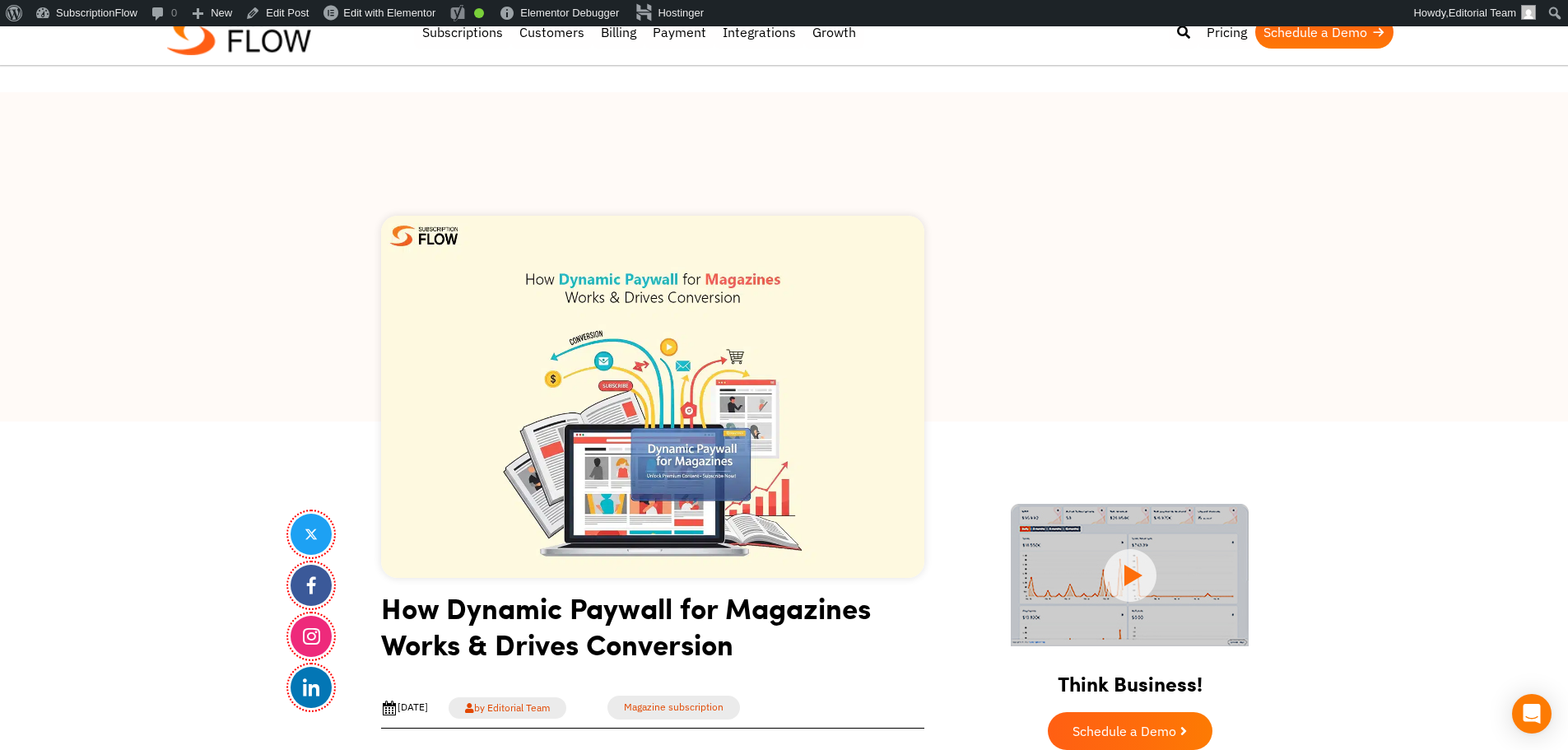
drag, startPoint x: 161, startPoint y: 454, endPoint x: 191, endPoint y: 433, distance: 36.6
